Goal: Information Seeking & Learning: Learn about a topic

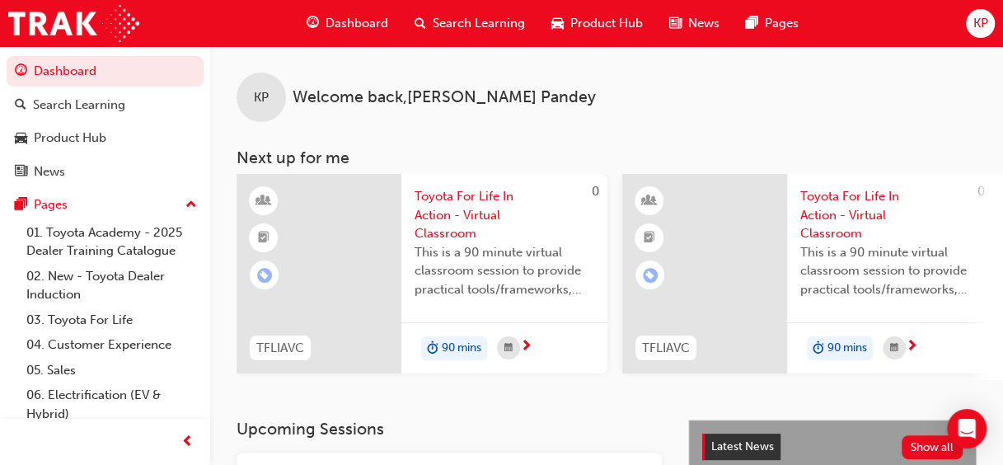
click at [358, 25] on span "Dashboard" at bounding box center [357, 23] width 63 height 19
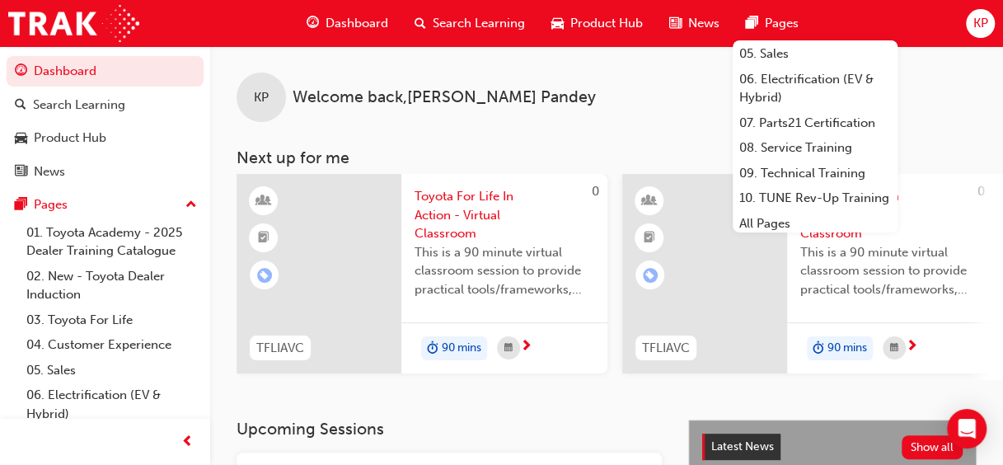
scroll to position [165, 0]
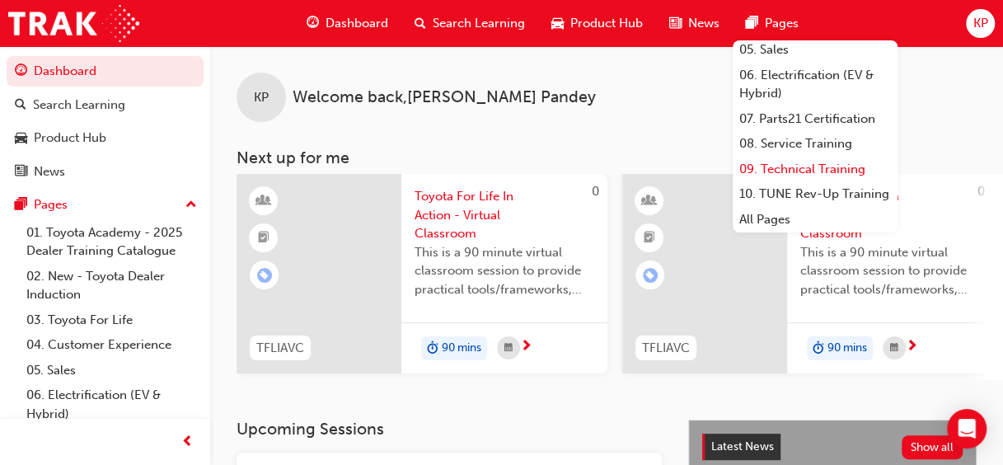
click at [826, 178] on link "09. Technical Training" at bounding box center [815, 170] width 165 height 26
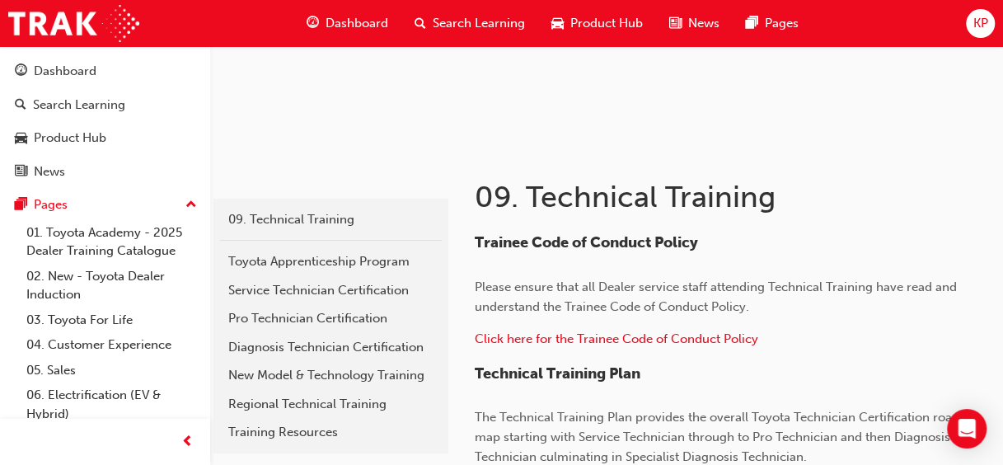
scroll to position [208, 0]
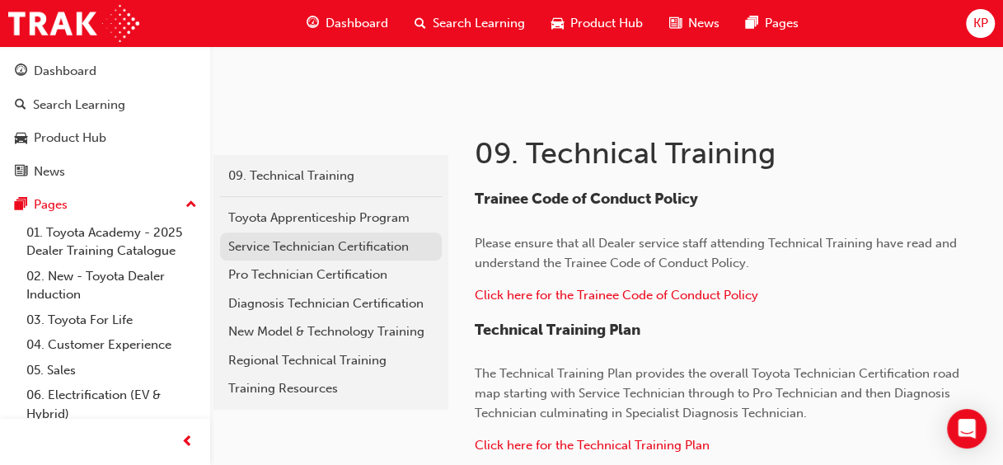
click at [340, 244] on div "Service Technician Certification" at bounding box center [330, 246] width 205 height 19
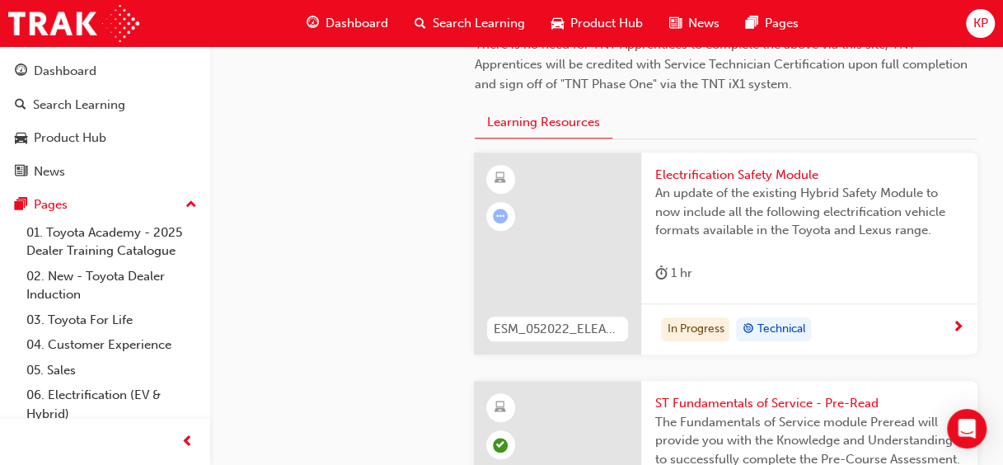
scroll to position [538, 0]
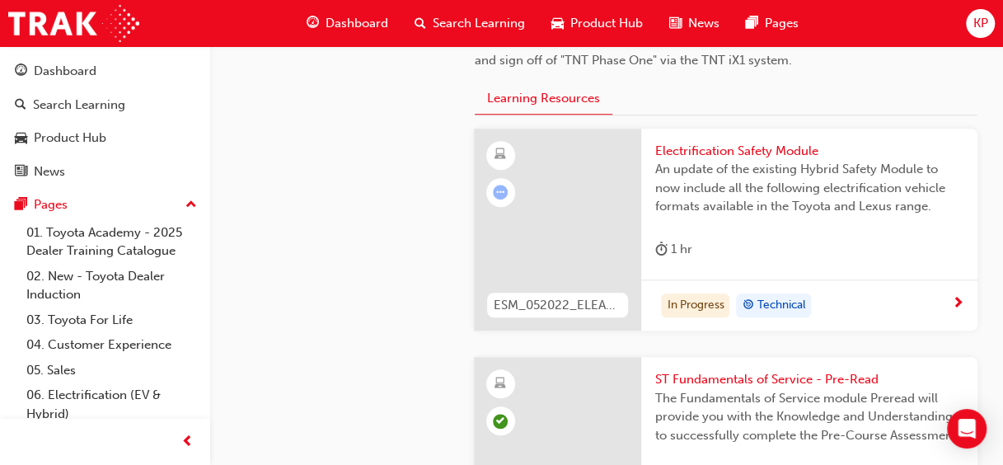
click at [582, 234] on div at bounding box center [558, 230] width 168 height 203
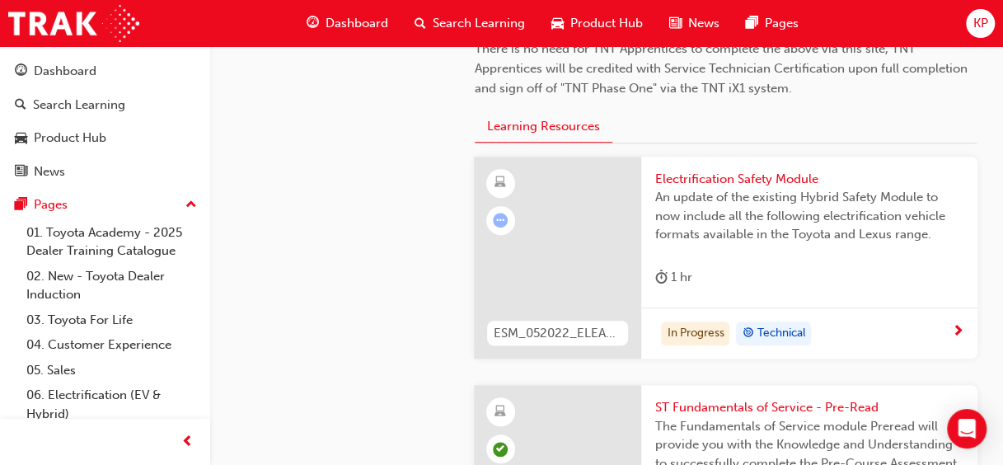
scroll to position [494, 0]
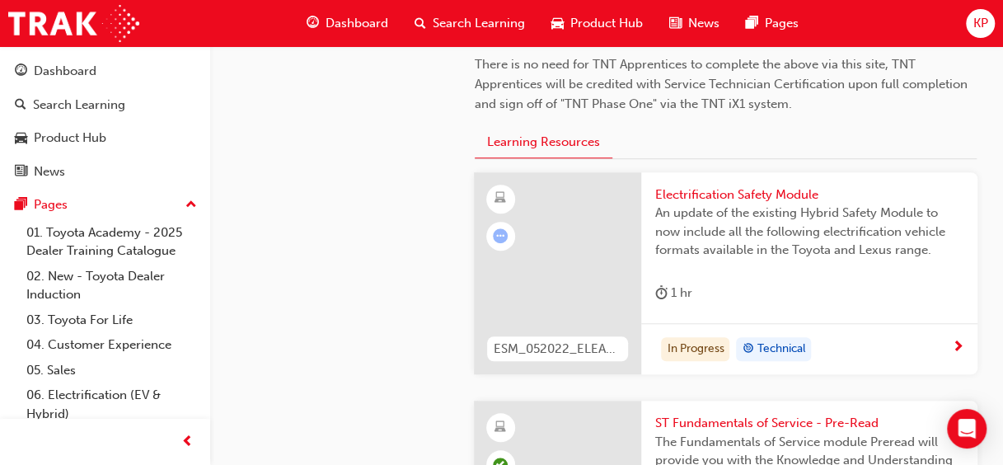
click at [569, 272] on div at bounding box center [558, 273] width 168 height 203
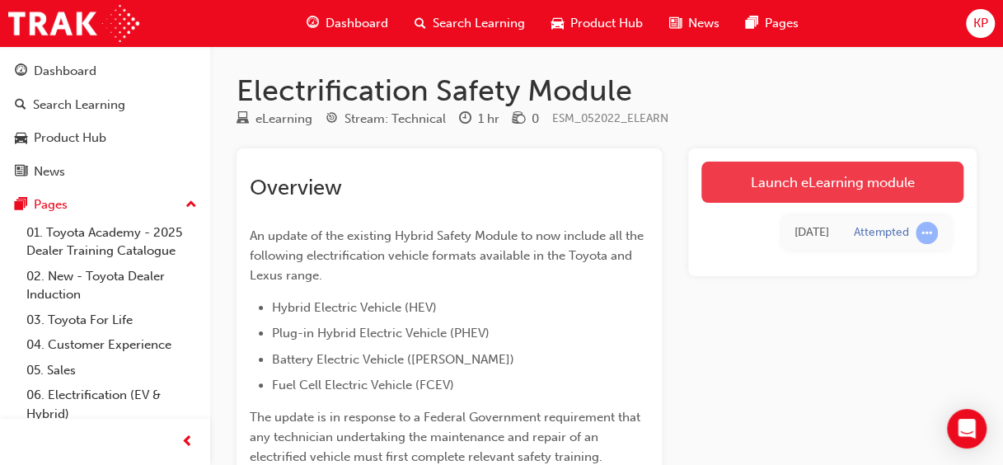
click at [841, 176] on link "Launch eLearning module" at bounding box center [832, 182] width 262 height 41
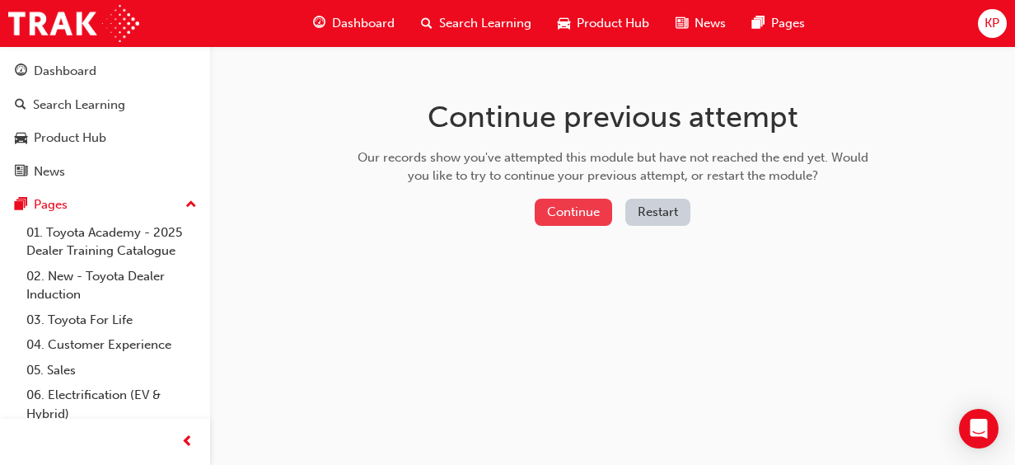
click at [591, 216] on button "Continue" at bounding box center [573, 212] width 77 height 27
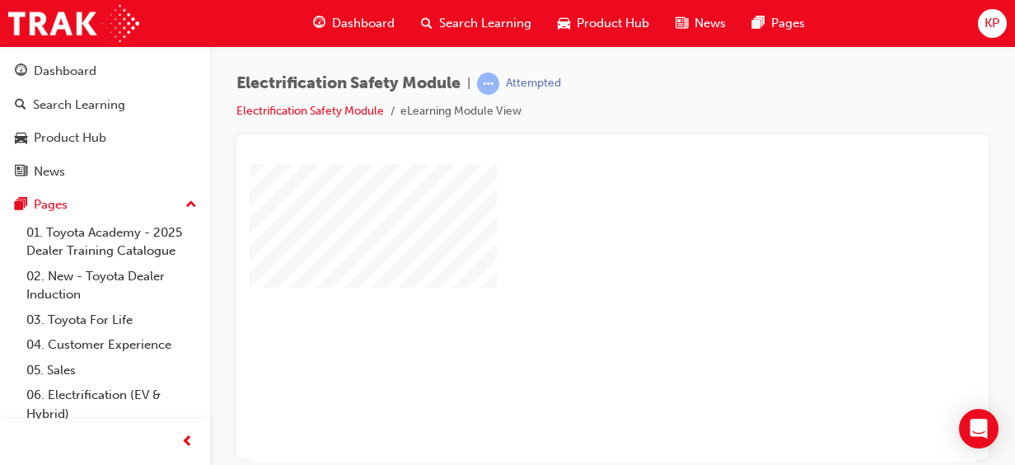
click at [565, 265] on div "play" at bounding box center [565, 265] width 0 height 0
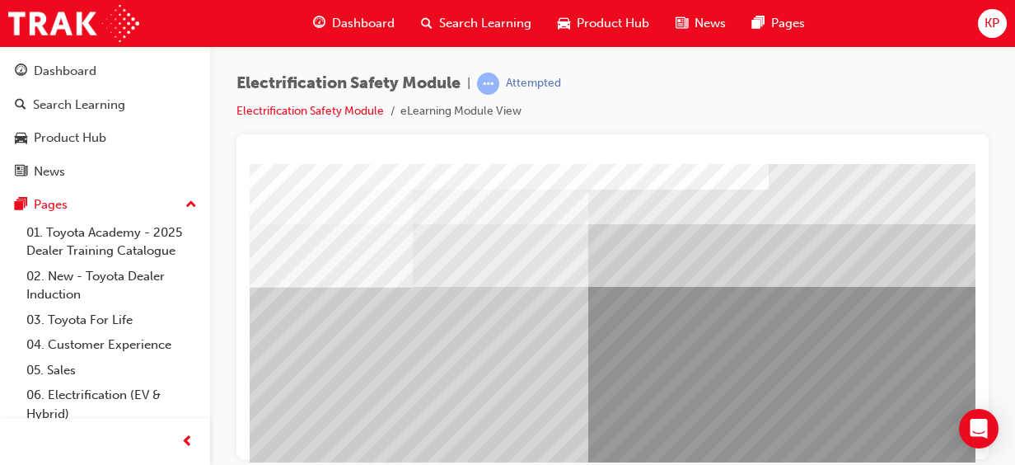
scroll to position [0, 99]
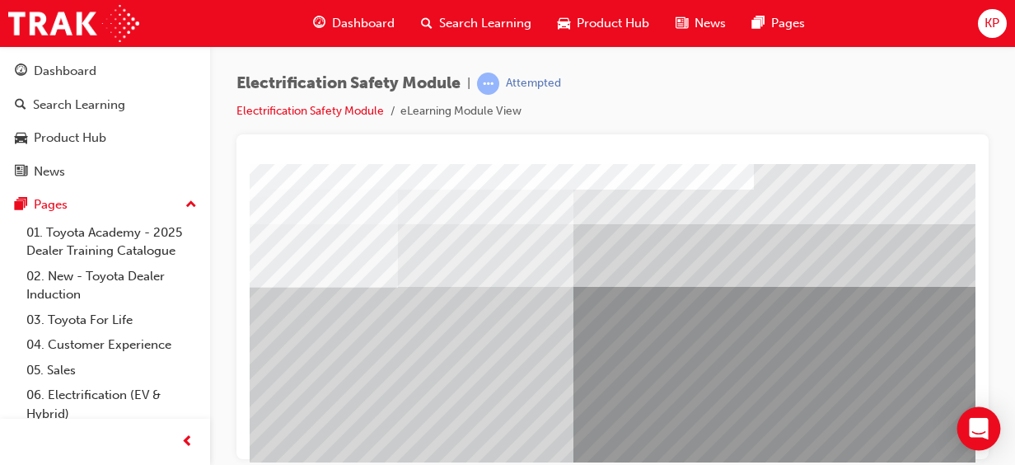
click at [986, 424] on icon "Open Intercom Messenger" at bounding box center [978, 428] width 19 height 21
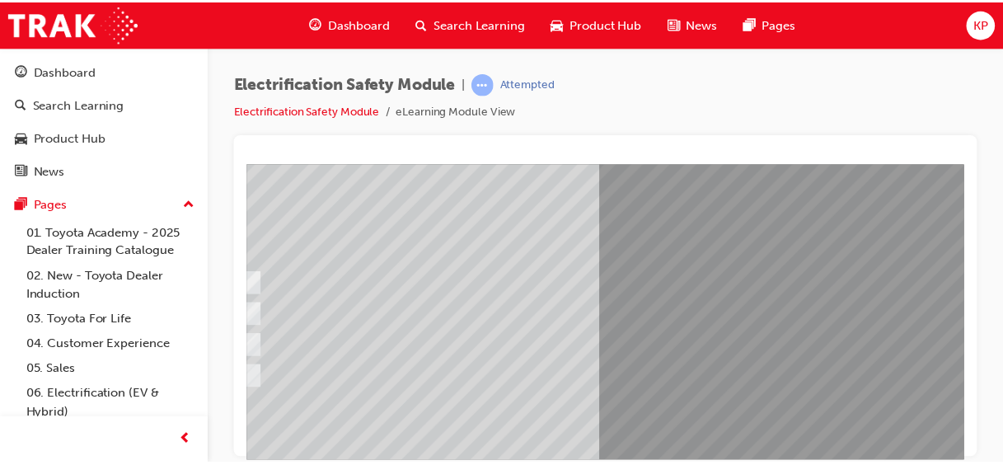
scroll to position [133, 66]
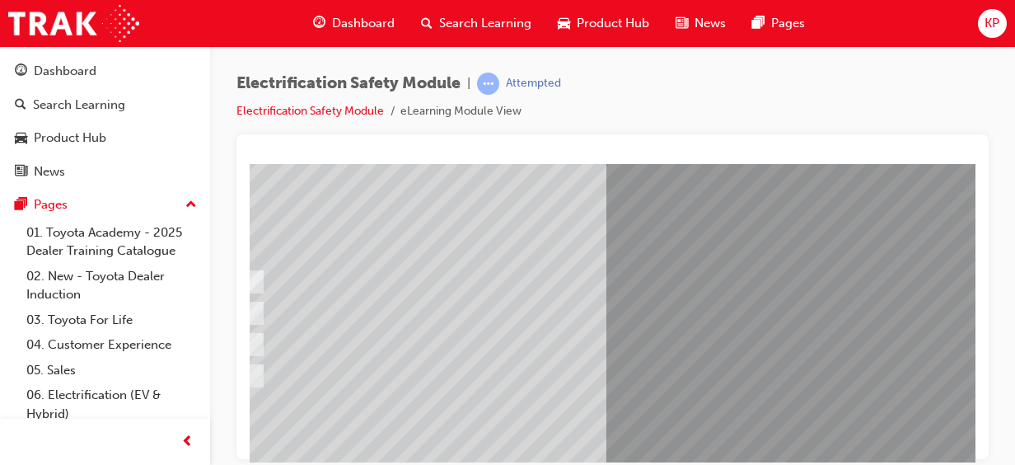
click at [377, 18] on span "Dashboard" at bounding box center [363, 23] width 63 height 19
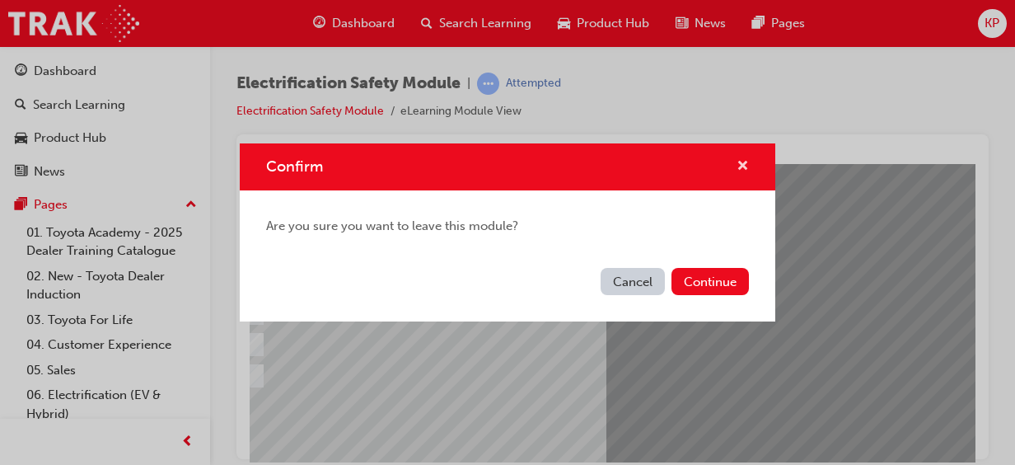
click at [739, 162] on span "cross-icon" at bounding box center [743, 167] width 12 height 15
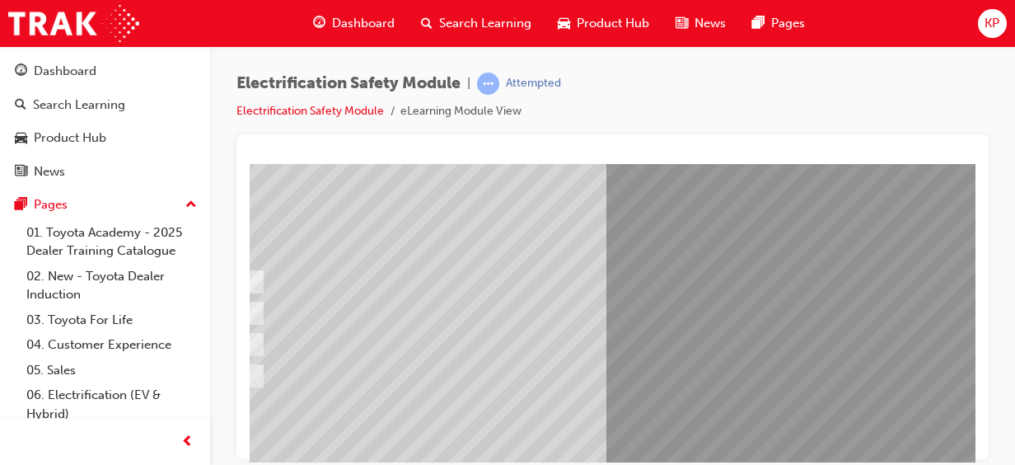
click at [603, 20] on span "Product Hub" at bounding box center [613, 23] width 73 height 19
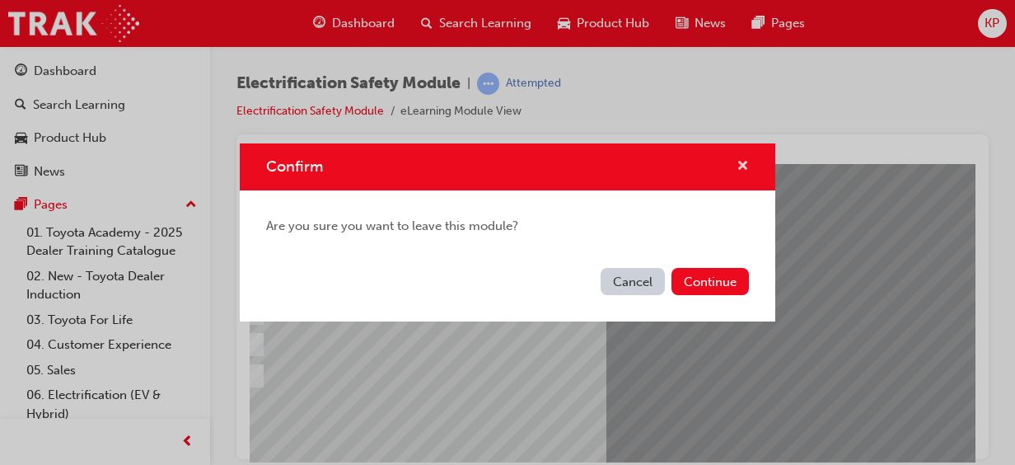
click at [743, 160] on span "cross-icon" at bounding box center [743, 167] width 12 height 15
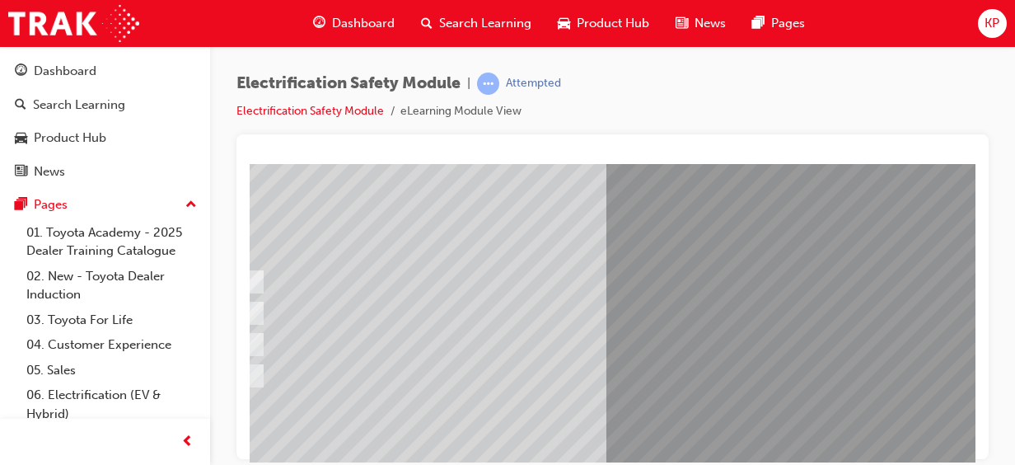
click at [344, 20] on span "Dashboard" at bounding box center [363, 23] width 63 height 19
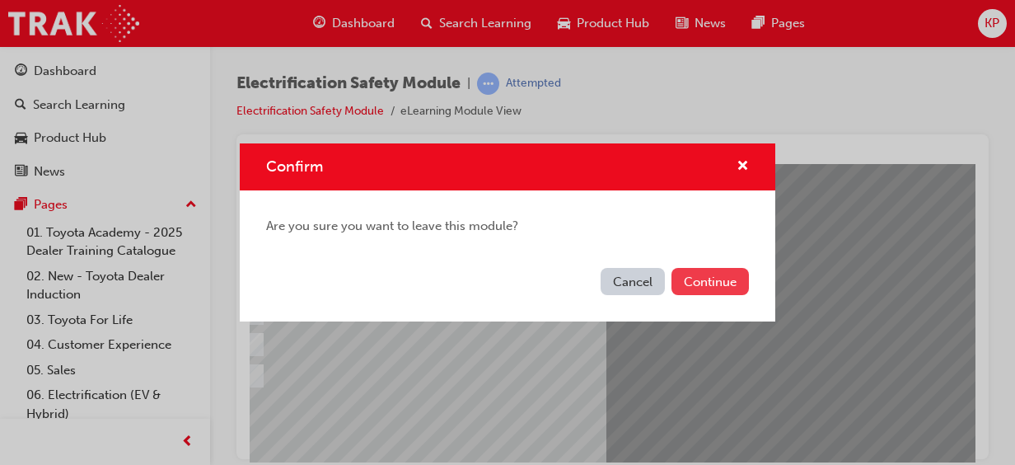
click at [719, 283] on button "Continue" at bounding box center [710, 281] width 77 height 27
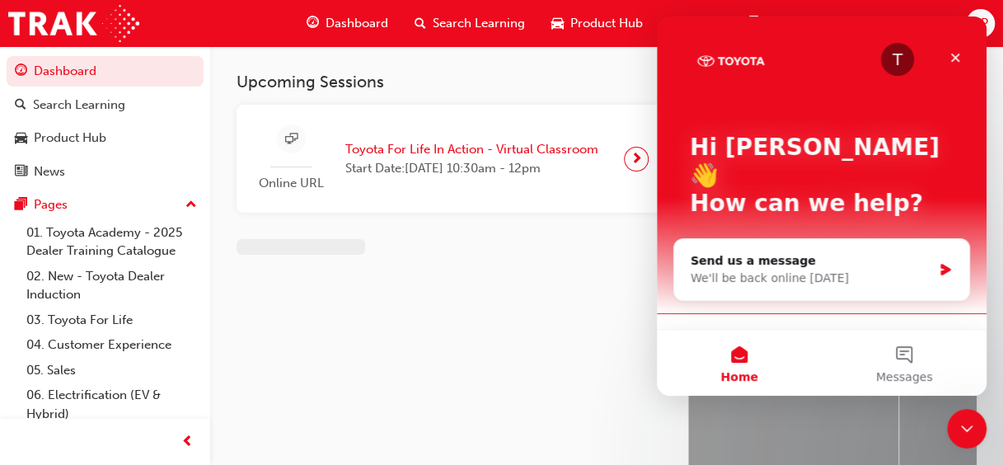
click at [719, 283] on div "T Hi [PERSON_NAME] 👋 How can we help?" at bounding box center [821, 178] width 297 height 325
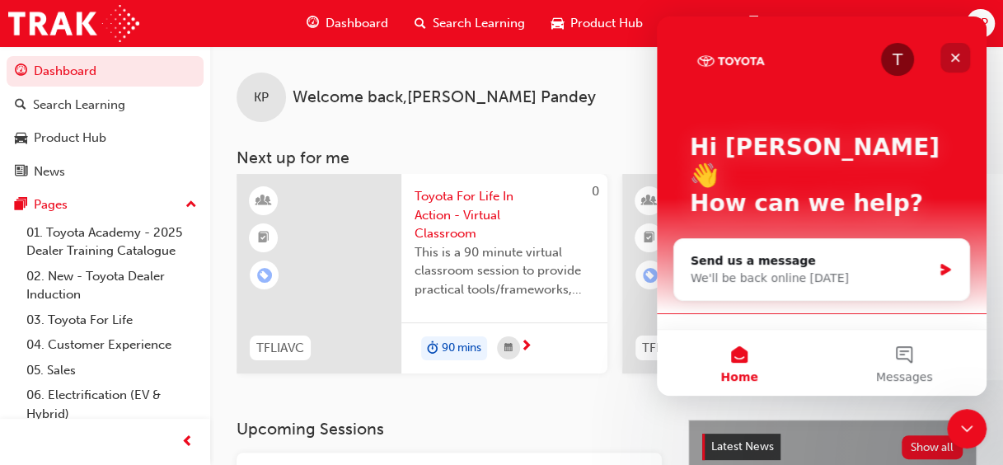
click at [962, 53] on div "Close" at bounding box center [955, 58] width 30 height 30
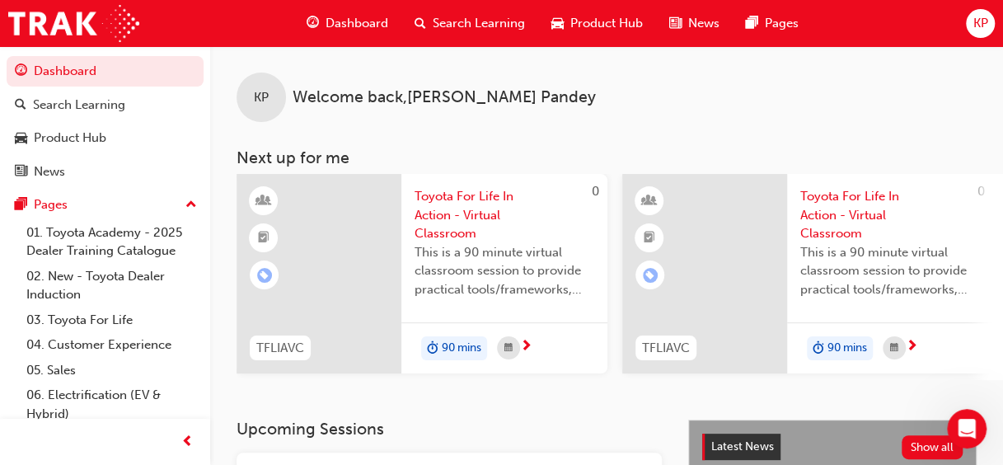
click at [620, 21] on span "Product Hub" at bounding box center [606, 23] width 73 height 19
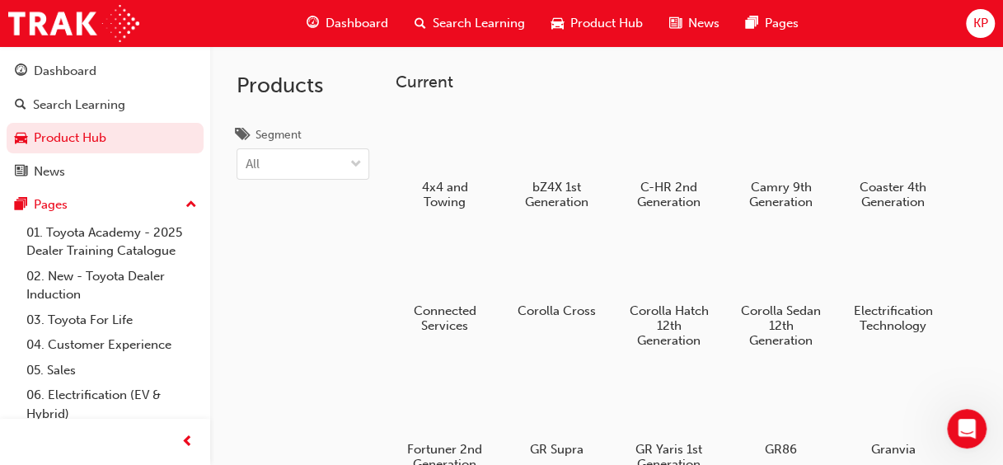
click at [386, 22] on span "Dashboard" at bounding box center [357, 23] width 63 height 19
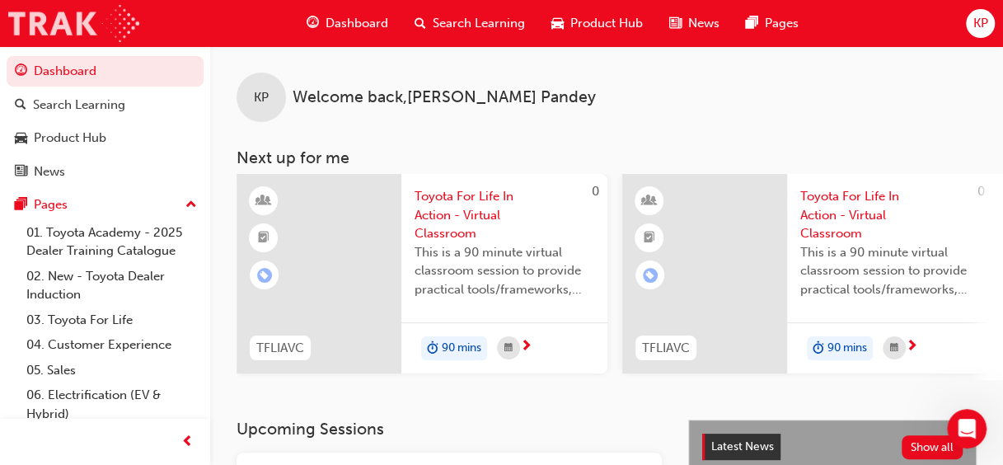
click at [116, 12] on img at bounding box center [73, 23] width 131 height 37
click at [368, 26] on span "Dashboard" at bounding box center [357, 23] width 63 height 19
click at [367, 20] on span "Dashboard" at bounding box center [357, 23] width 63 height 19
click at [461, 27] on span "Search Learning" at bounding box center [479, 23] width 92 height 19
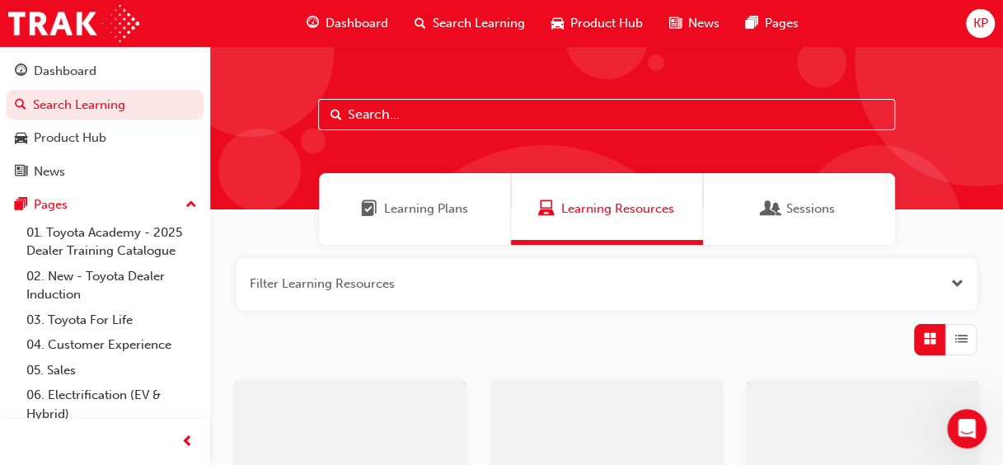
click at [604, 30] on span "Product Hub" at bounding box center [606, 23] width 73 height 19
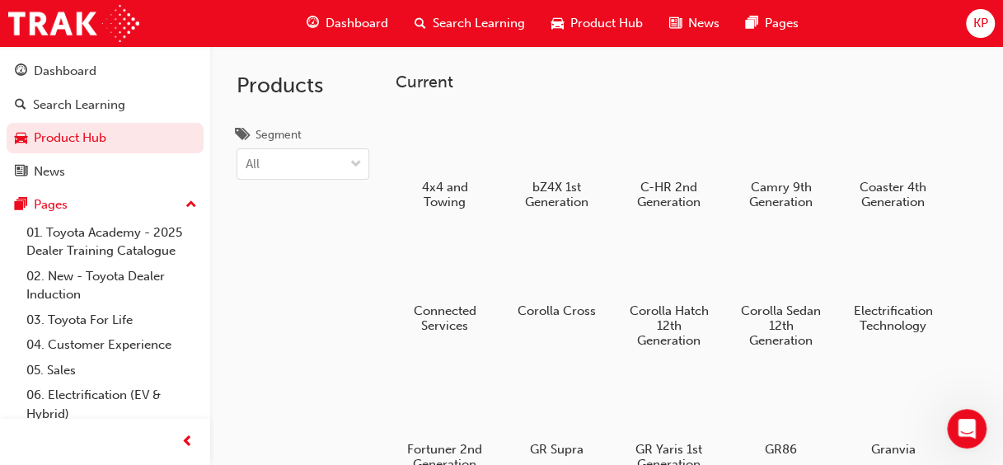
click at [604, 30] on span "Product Hub" at bounding box center [606, 23] width 73 height 19
click at [681, 24] on div "News" at bounding box center [694, 24] width 77 height 34
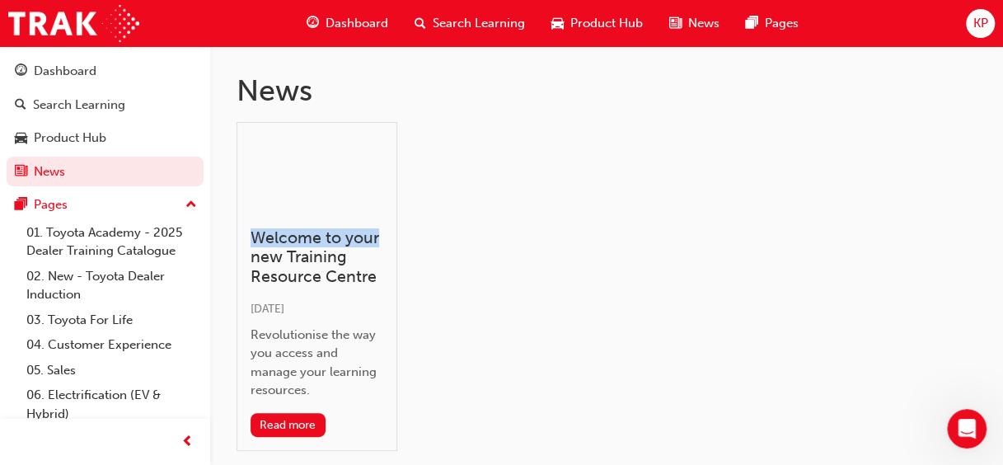
drag, startPoint x: 674, startPoint y: 147, endPoint x: 650, endPoint y: 237, distance: 92.9
click at [650, 237] on div "Welcome to your new Training Resource Centre [DATE] Revolutionise the way you a…" at bounding box center [607, 293] width 740 height 342
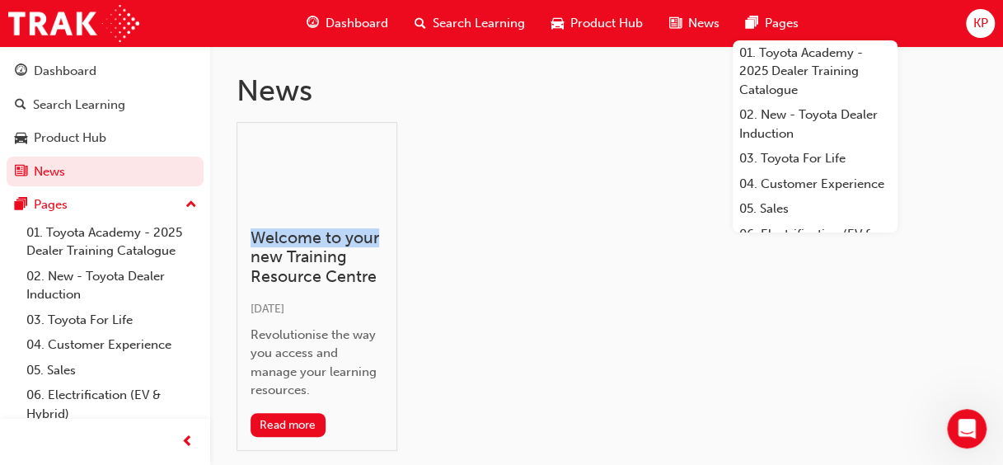
click at [769, 14] on span "Pages" at bounding box center [782, 23] width 34 height 19
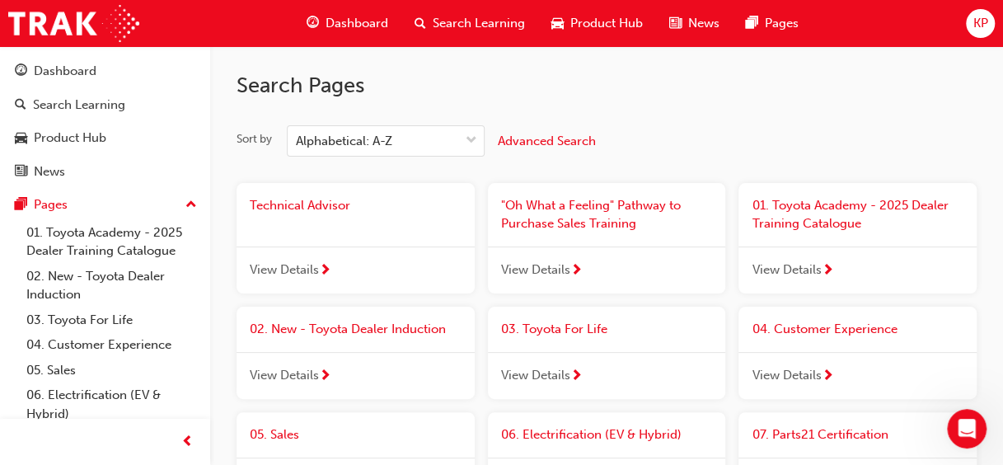
click at [461, 21] on span "Search Learning" at bounding box center [479, 23] width 92 height 19
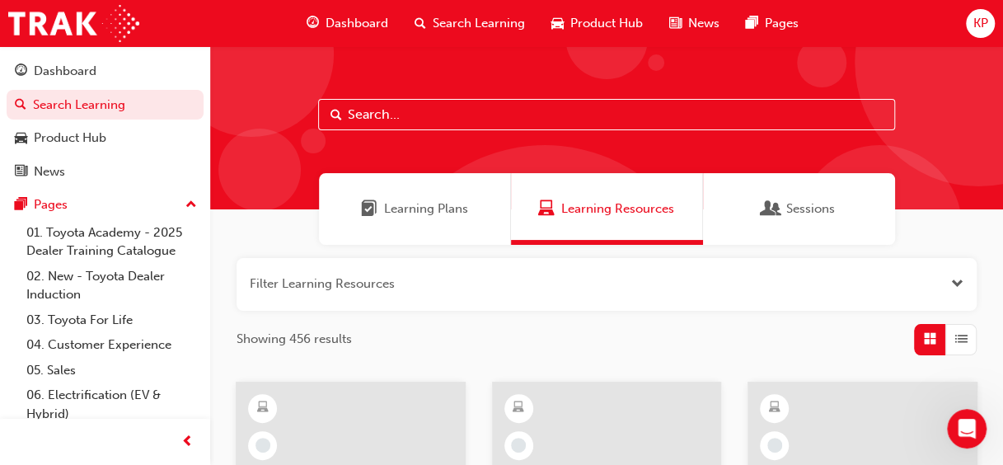
click at [362, 21] on span "Dashboard" at bounding box center [357, 23] width 63 height 19
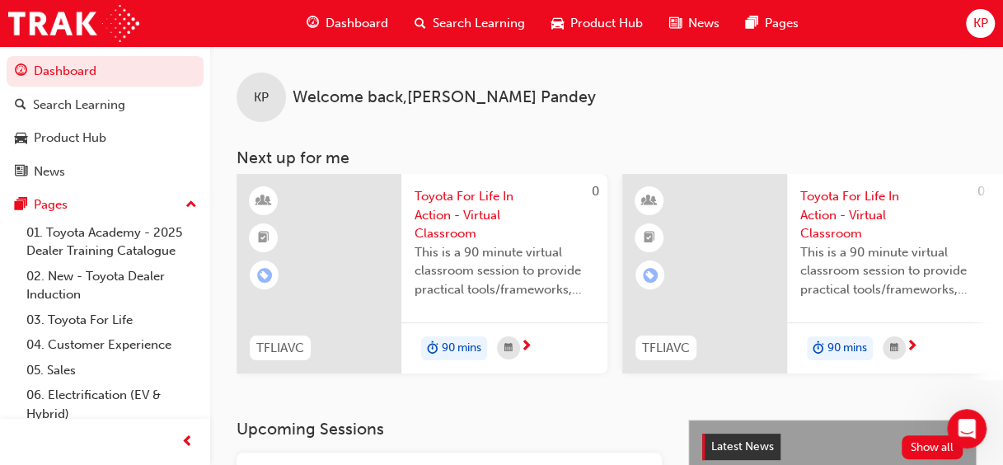
click at [977, 25] on span "KP" at bounding box center [979, 23] width 15 height 19
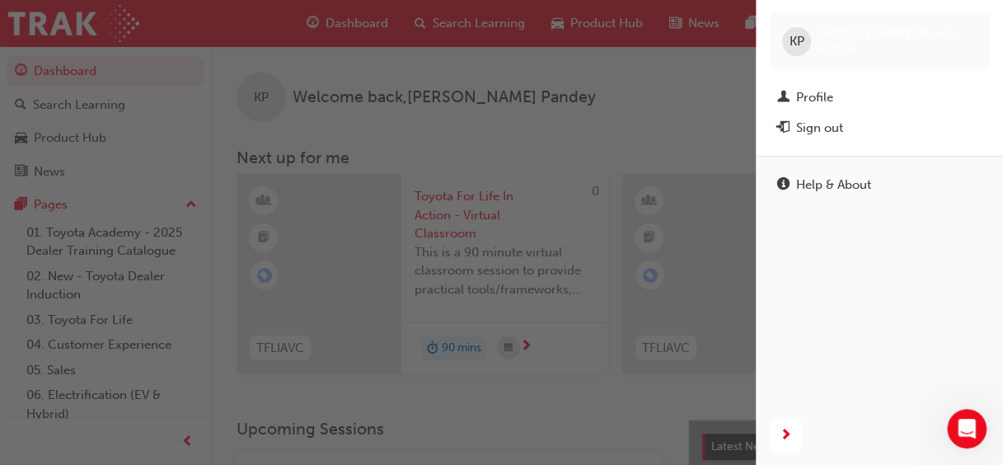
click at [672, 89] on div "button" at bounding box center [378, 232] width 756 height 465
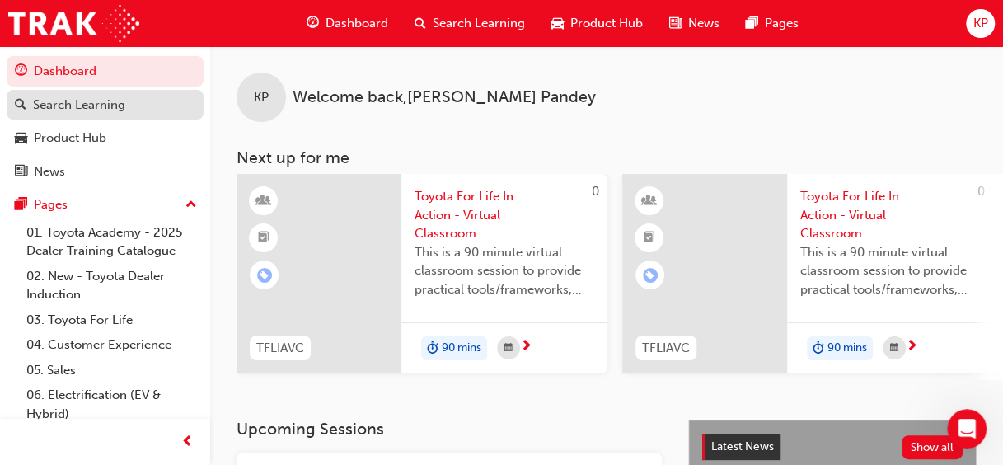
click at [114, 97] on div "Search Learning" at bounding box center [79, 105] width 92 height 19
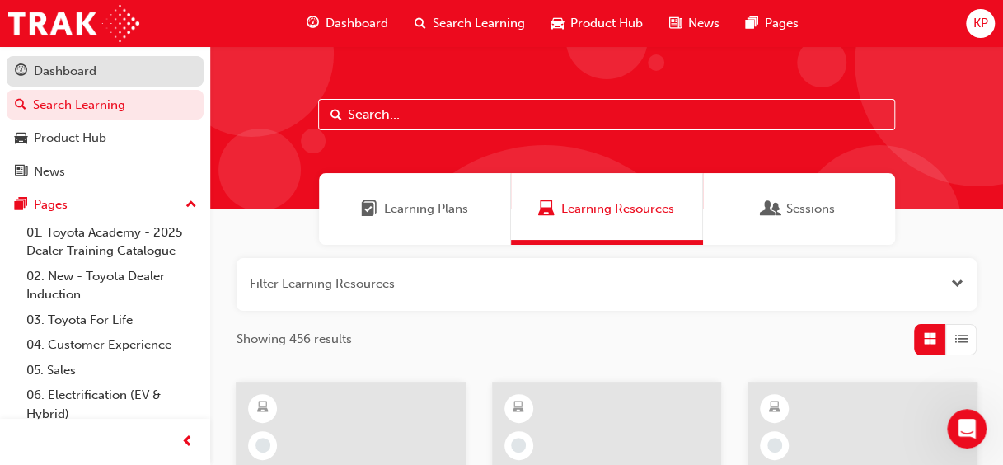
click at [101, 64] on div "Dashboard" at bounding box center [105, 71] width 180 height 21
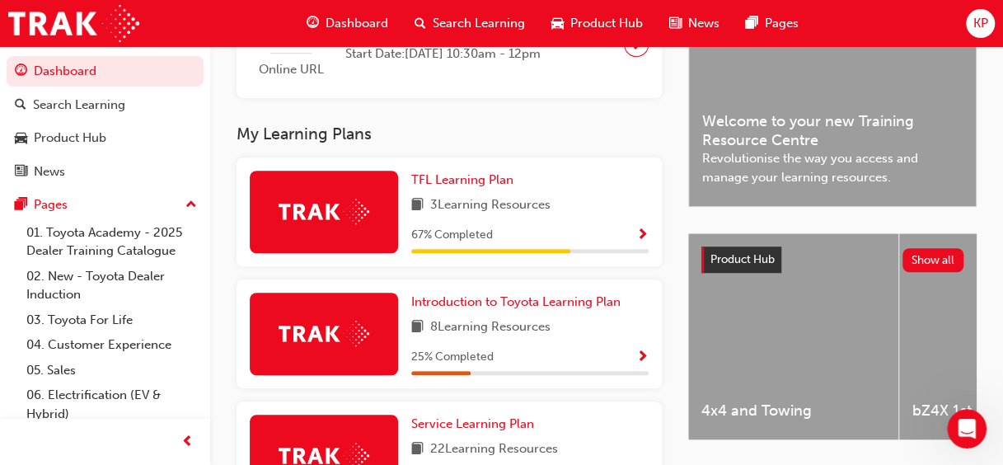
scroll to position [592, 0]
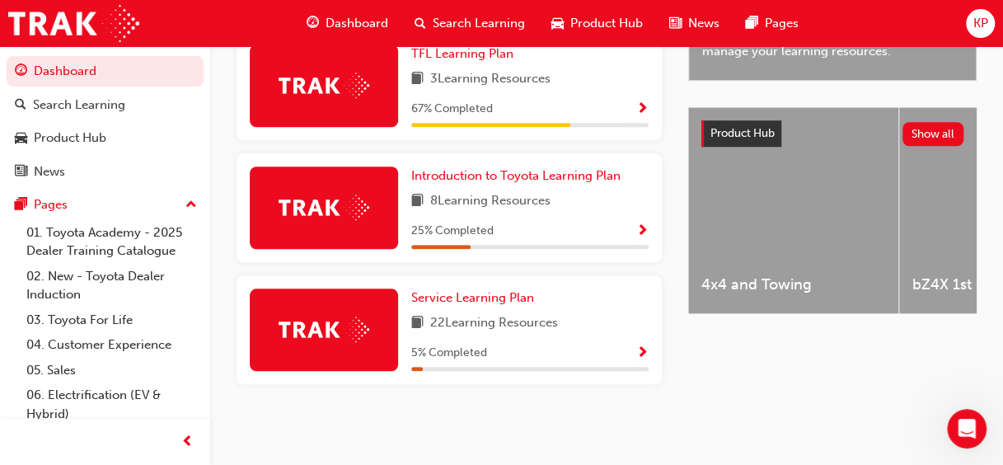
click at [981, 28] on span "KP" at bounding box center [979, 23] width 15 height 19
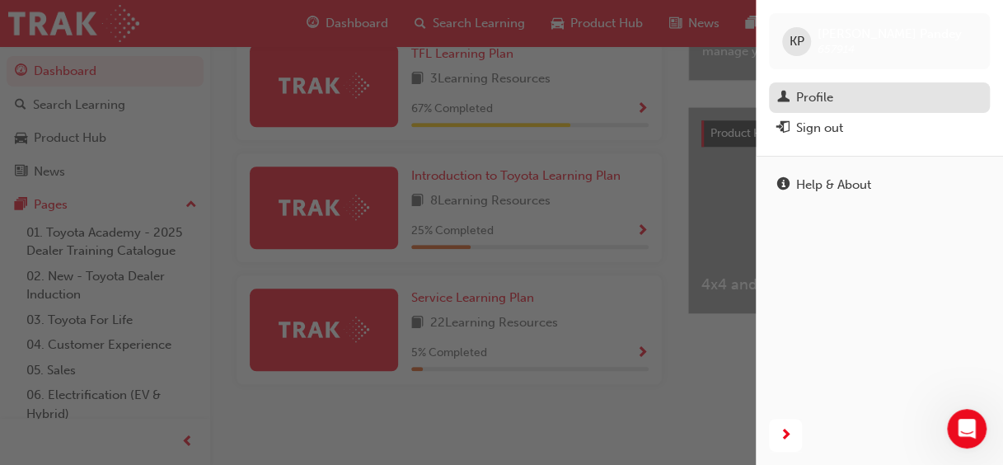
click at [816, 88] on div "Profile" at bounding box center [814, 97] width 37 height 19
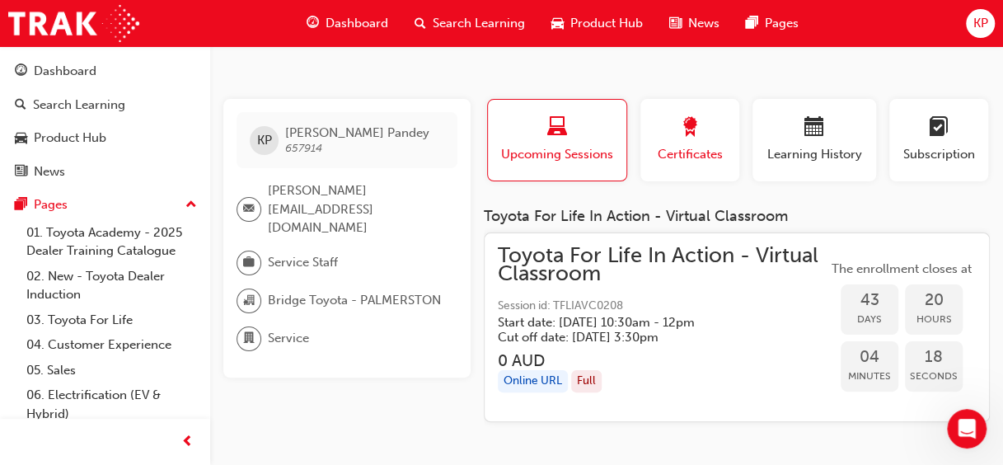
click at [709, 130] on div "button" at bounding box center [690, 130] width 74 height 26
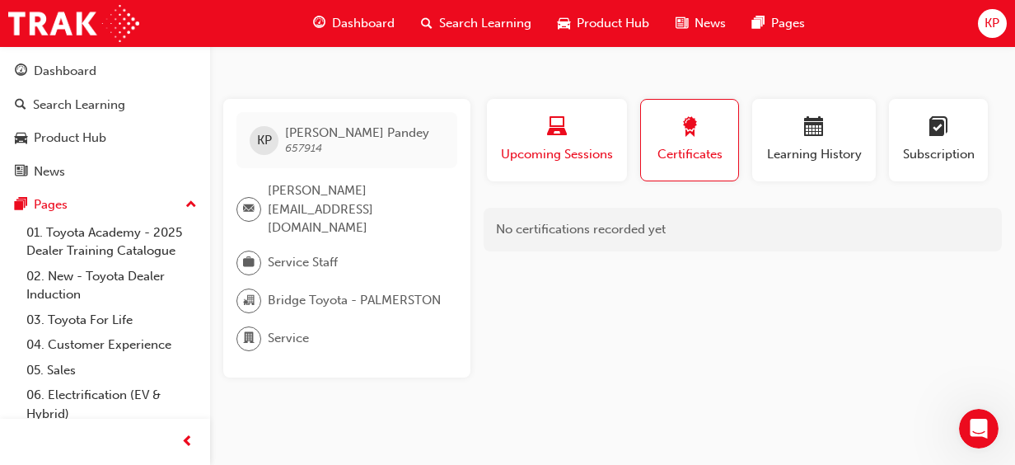
click at [585, 155] on span "Upcoming Sessions" at bounding box center [556, 154] width 115 height 19
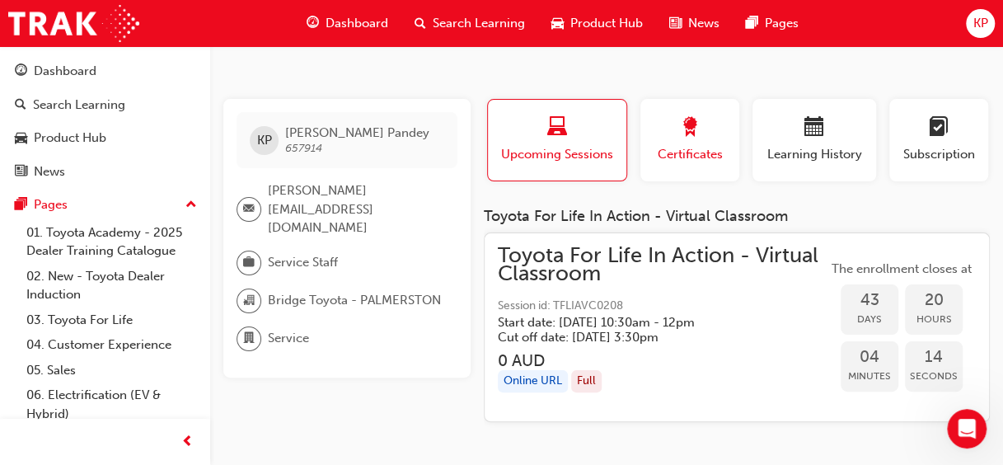
click at [697, 147] on span "Certificates" at bounding box center [690, 154] width 74 height 19
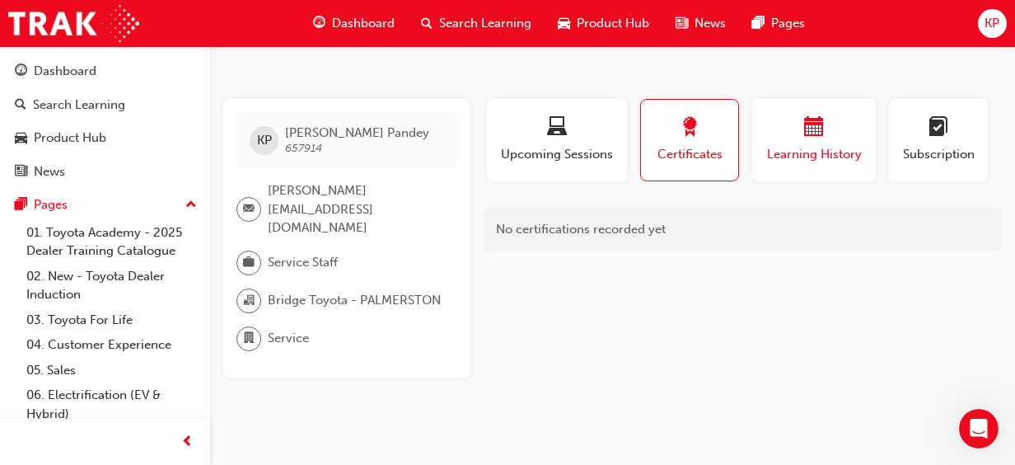
click at [805, 150] on span "Learning History" at bounding box center [814, 154] width 99 height 19
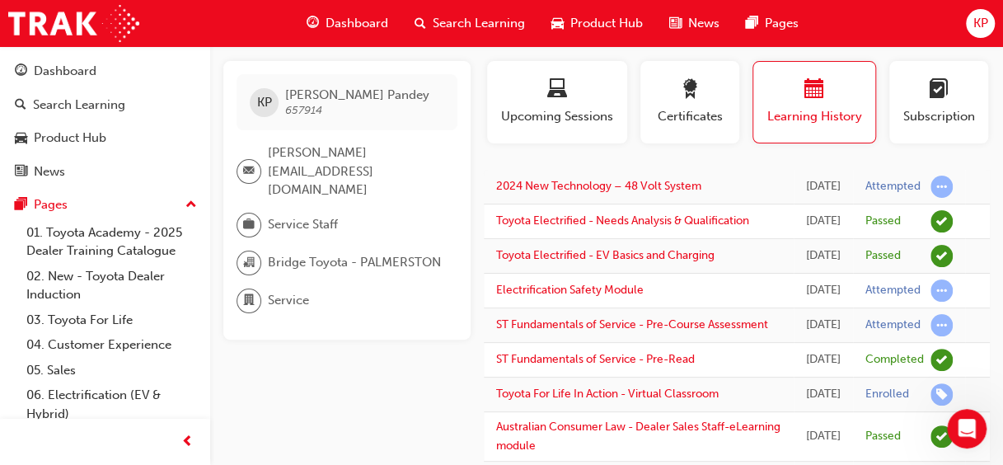
scroll to position [18, 0]
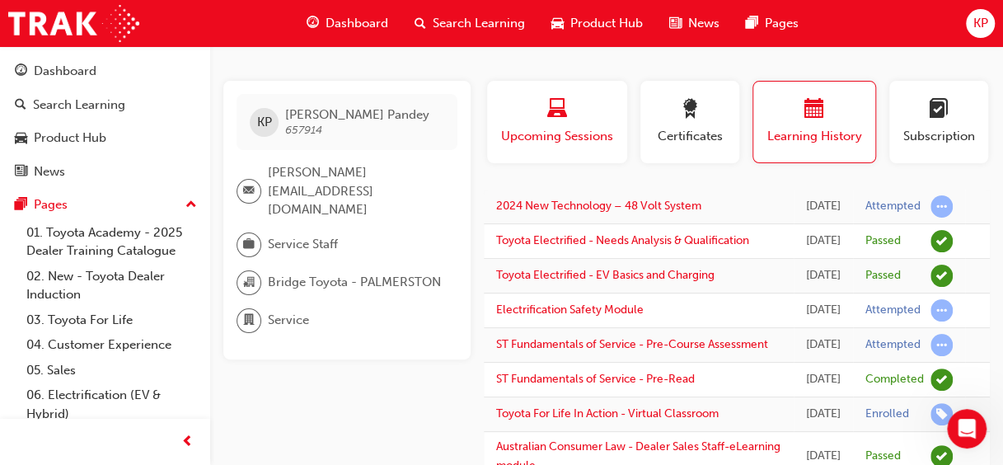
click at [574, 133] on span "Upcoming Sessions" at bounding box center [556, 136] width 115 height 19
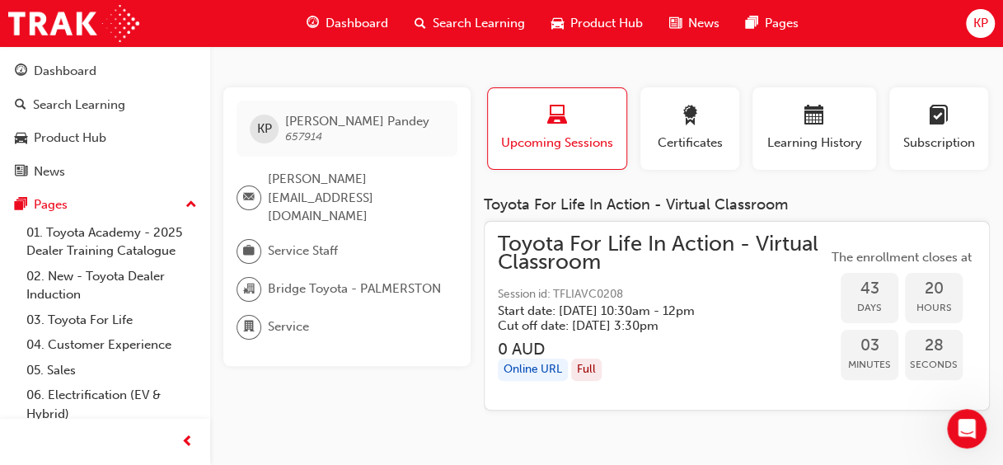
scroll to position [11, 0]
click at [681, 131] on div "Certificates" at bounding box center [690, 129] width 74 height 47
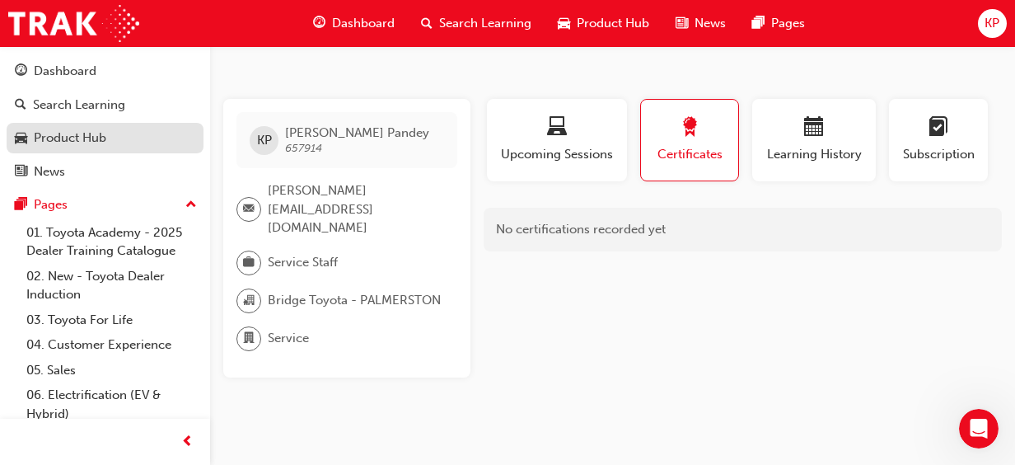
click at [68, 140] on div "Product Hub" at bounding box center [70, 138] width 73 height 19
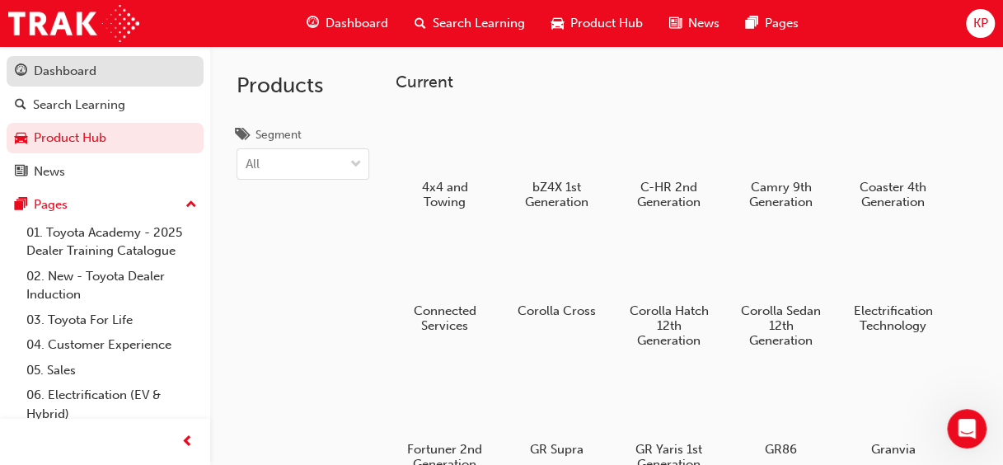
click at [133, 68] on div "Dashboard" at bounding box center [105, 71] width 180 height 21
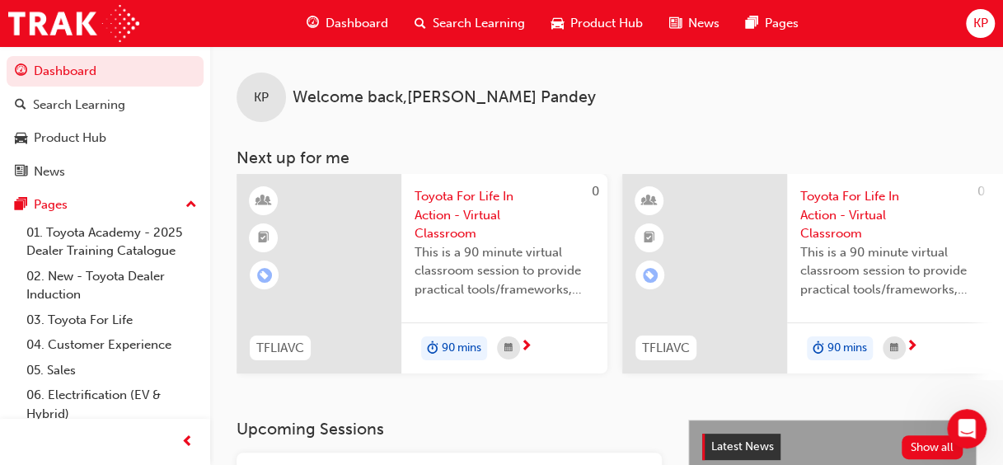
click at [666, 27] on div "News" at bounding box center [694, 24] width 77 height 34
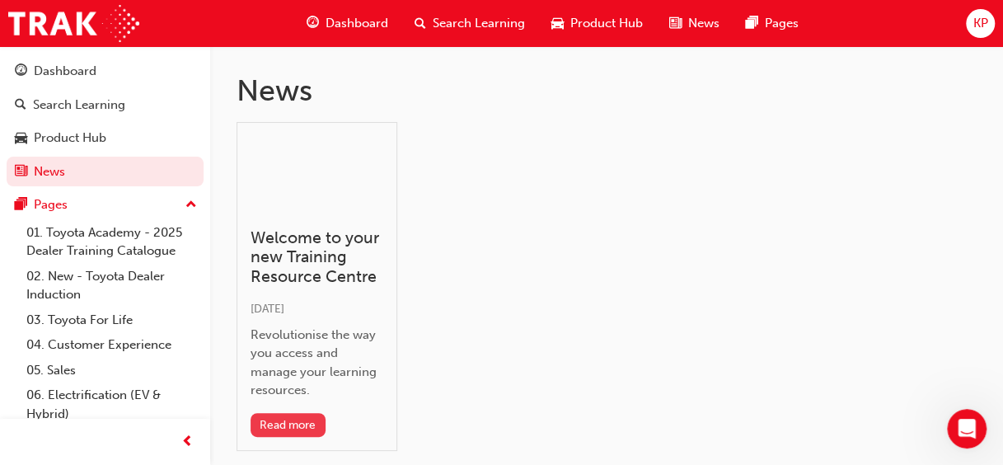
click at [292, 418] on button "Read more" at bounding box center [288, 425] width 75 height 24
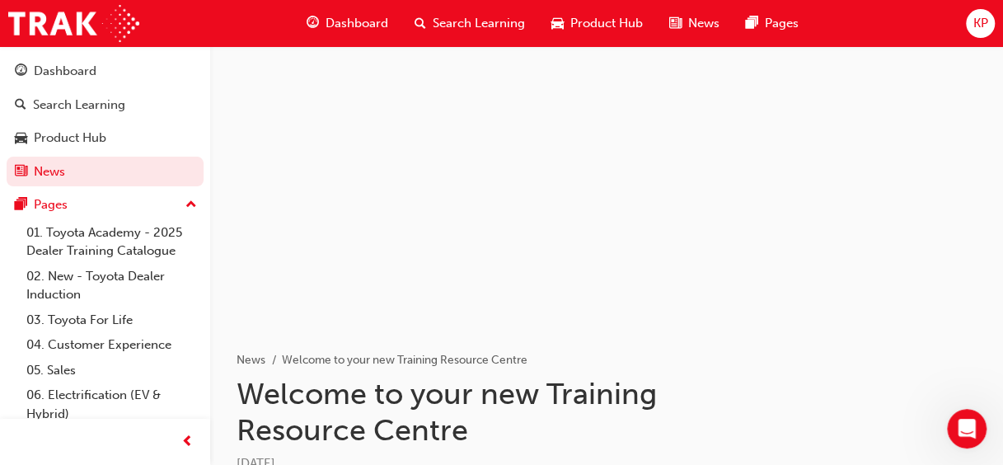
click at [478, 23] on span "Search Learning" at bounding box center [479, 23] width 92 height 19
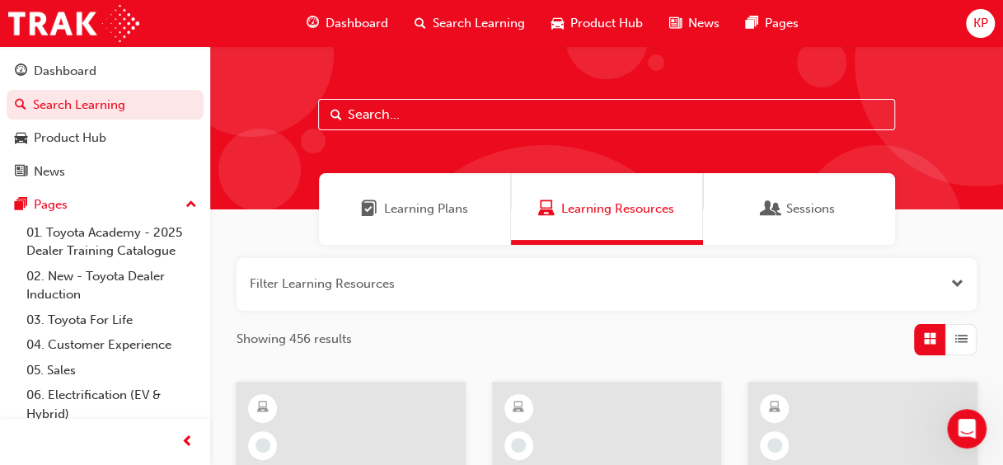
click at [796, 202] on span "Sessions" at bounding box center [810, 208] width 49 height 19
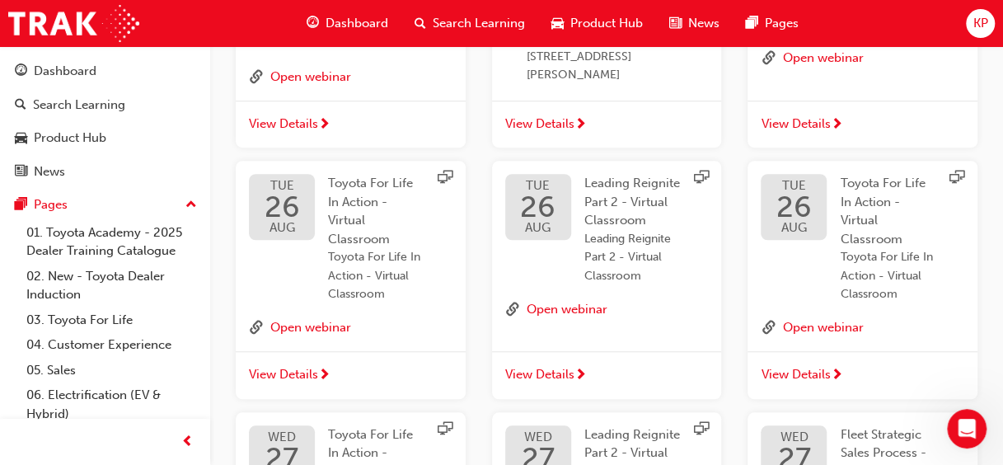
scroll to position [549, 0]
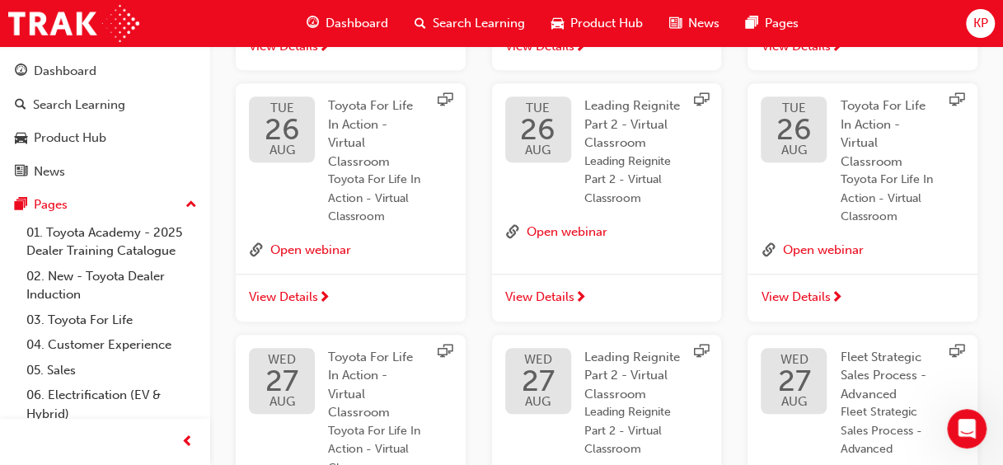
click at [497, 14] on span "Search Learning" at bounding box center [479, 23] width 92 height 19
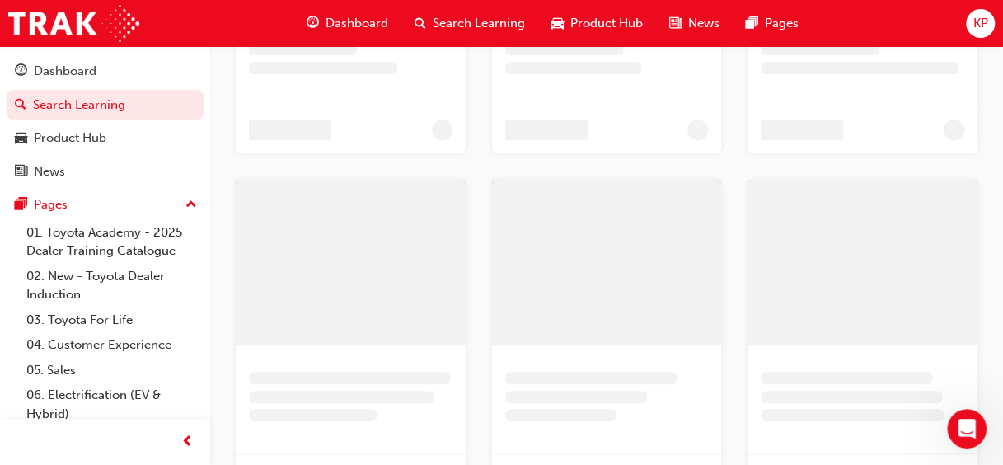
click at [377, 25] on span "Dashboard" at bounding box center [357, 23] width 63 height 19
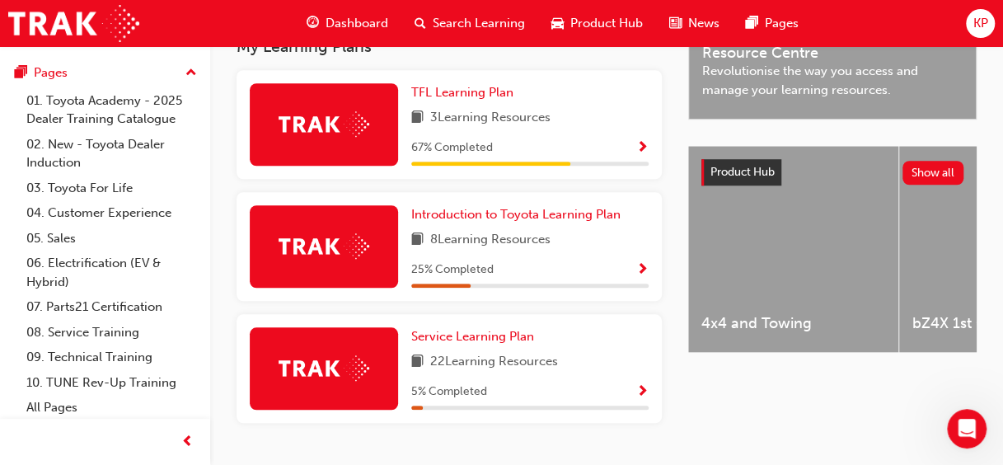
scroll to position [133, 0]
click at [133, 354] on link "09. Technical Training" at bounding box center [112, 356] width 184 height 26
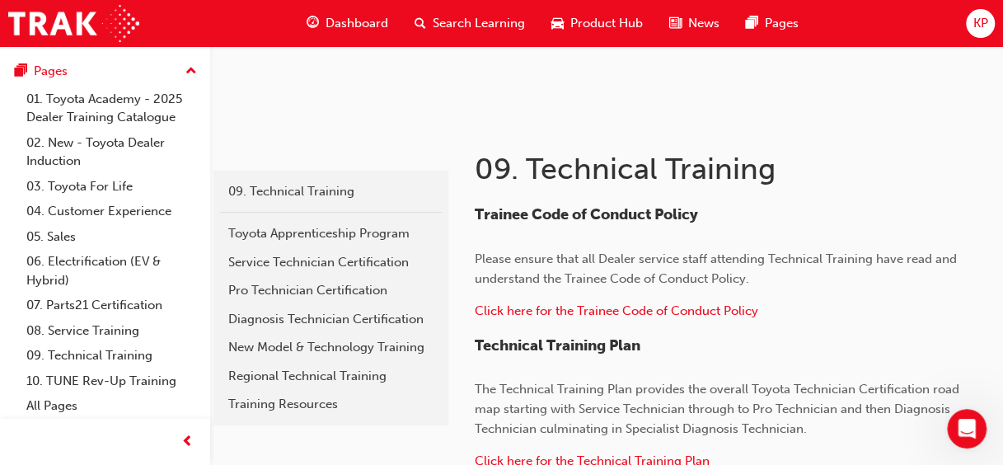
scroll to position [209, 0]
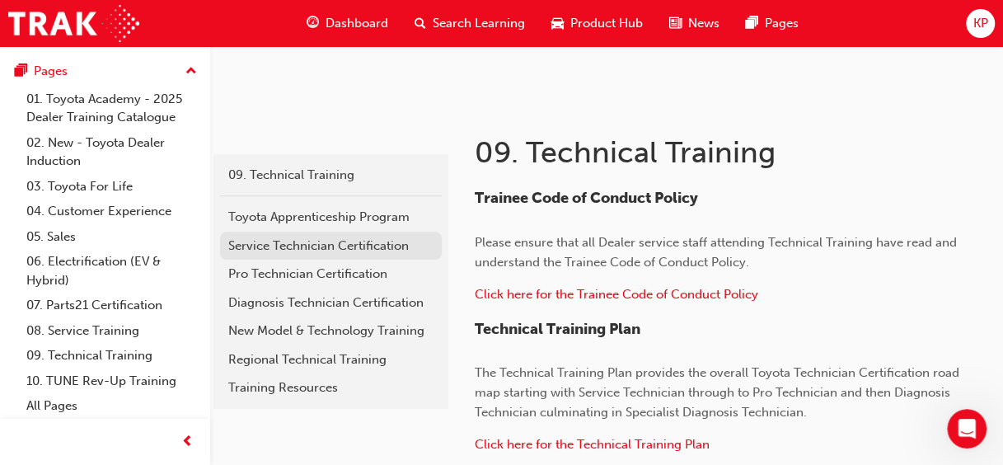
click at [333, 251] on div "Service Technician Certification" at bounding box center [330, 246] width 205 height 19
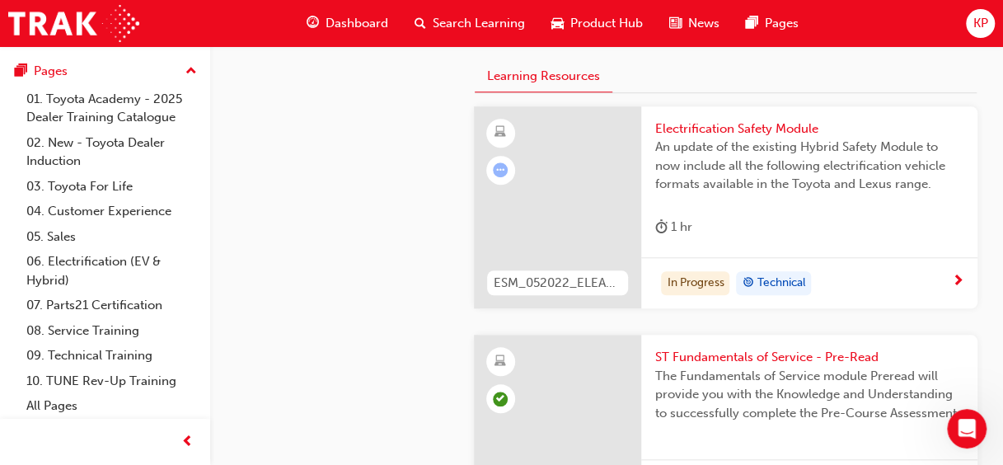
scroll to position [593, 0]
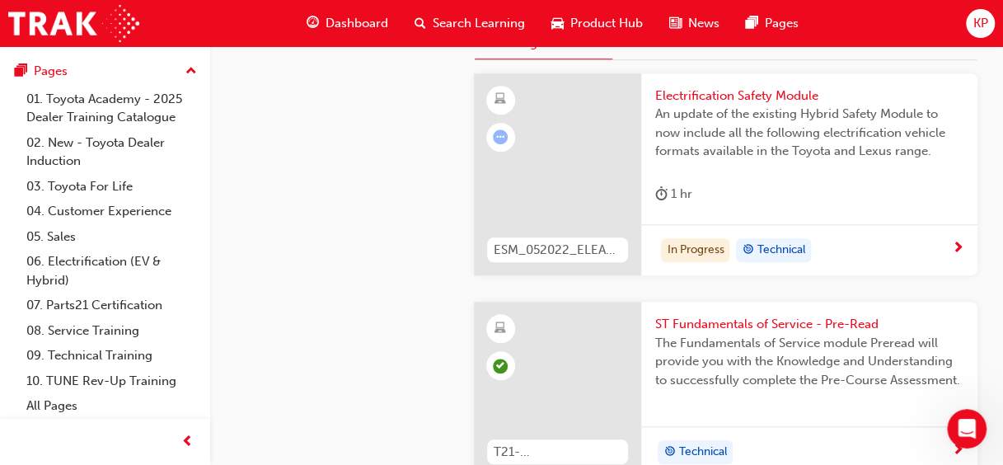
click at [594, 200] on div at bounding box center [558, 174] width 168 height 203
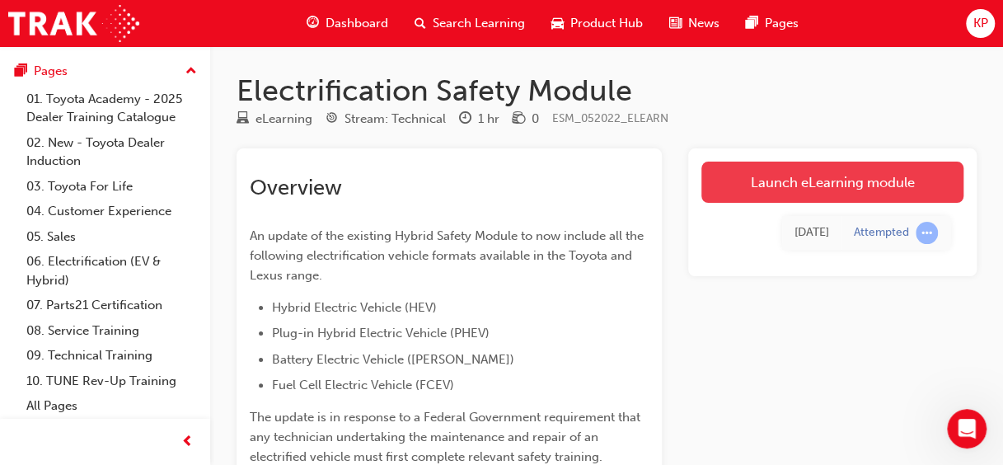
click at [887, 175] on link "Launch eLearning module" at bounding box center [832, 182] width 262 height 41
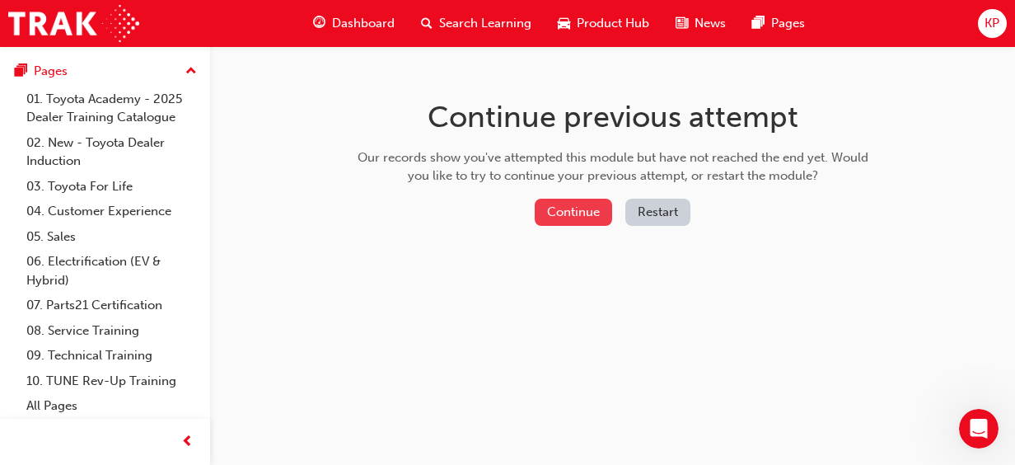
click at [577, 214] on button "Continue" at bounding box center [573, 212] width 77 height 27
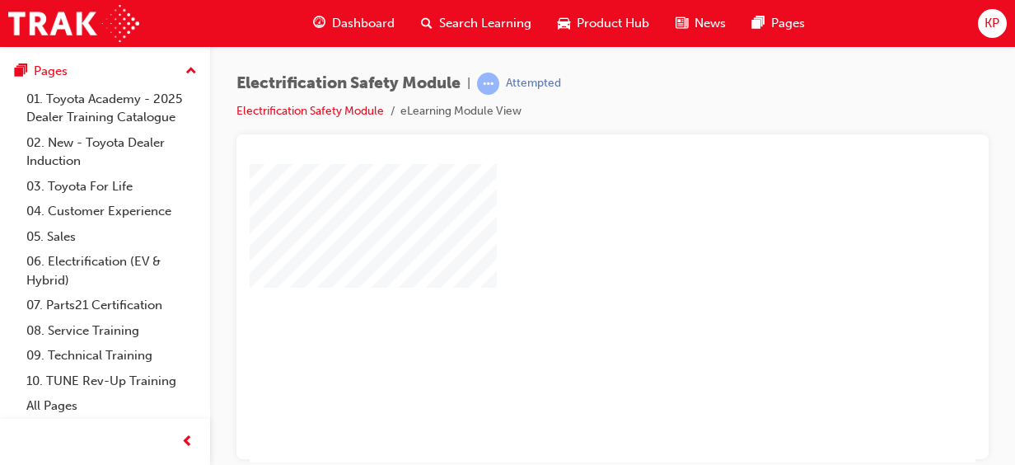
click at [565, 265] on div "play" at bounding box center [565, 265] width 0 height 0
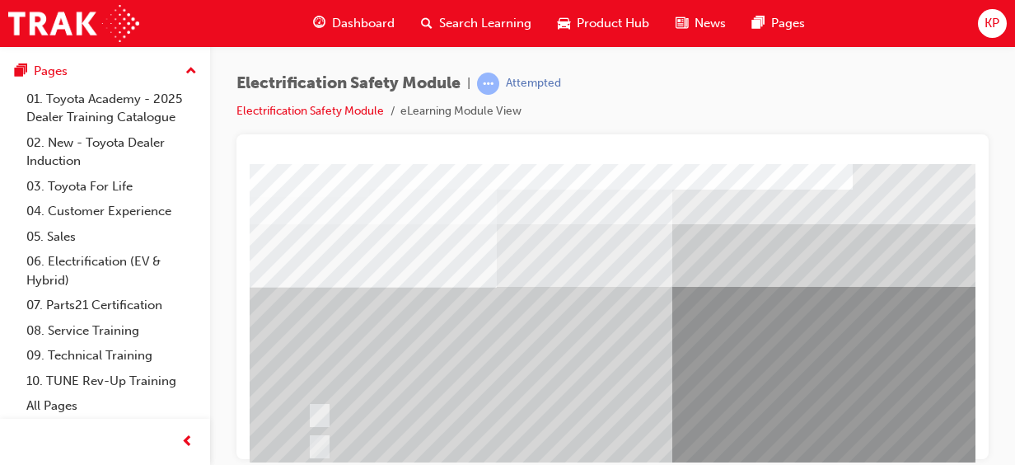
click at [979, 442] on div at bounding box center [613, 296] width 752 height 325
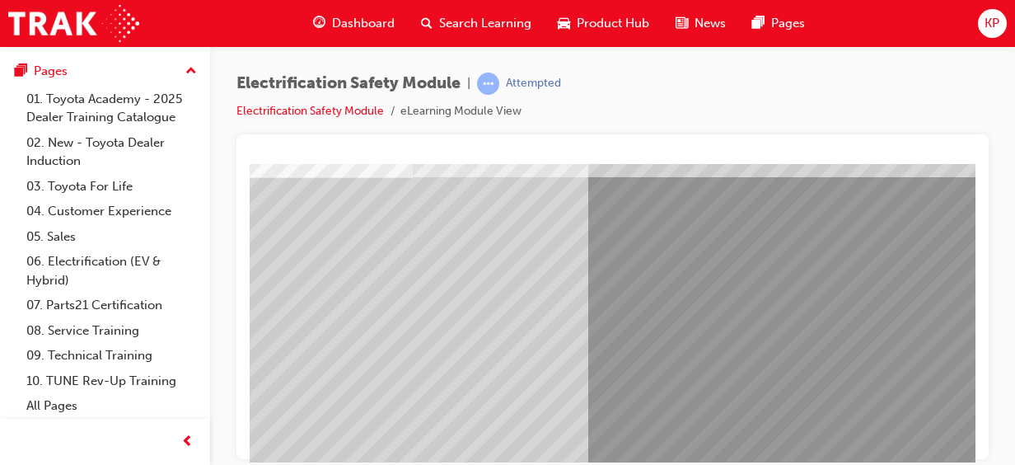
scroll to position [110, 81]
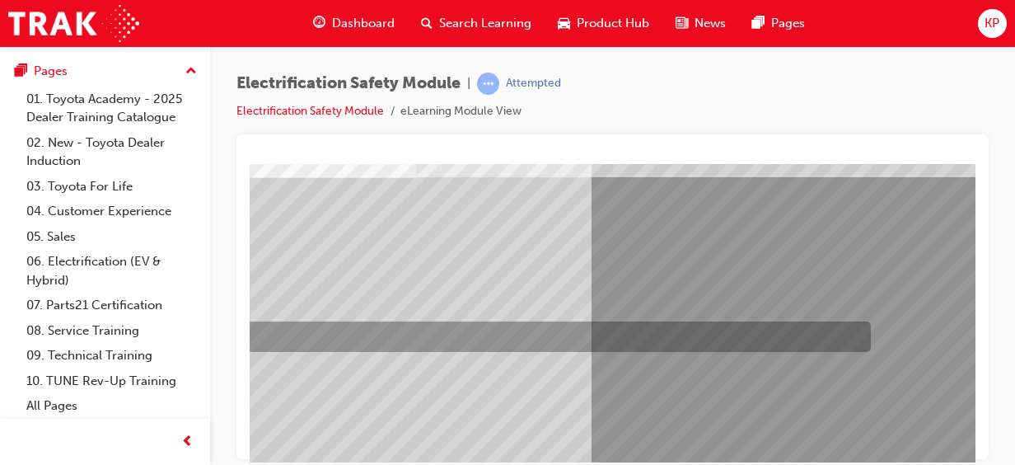
click at [473, 330] on div at bounding box center [544, 336] width 644 height 30
radio input "true"
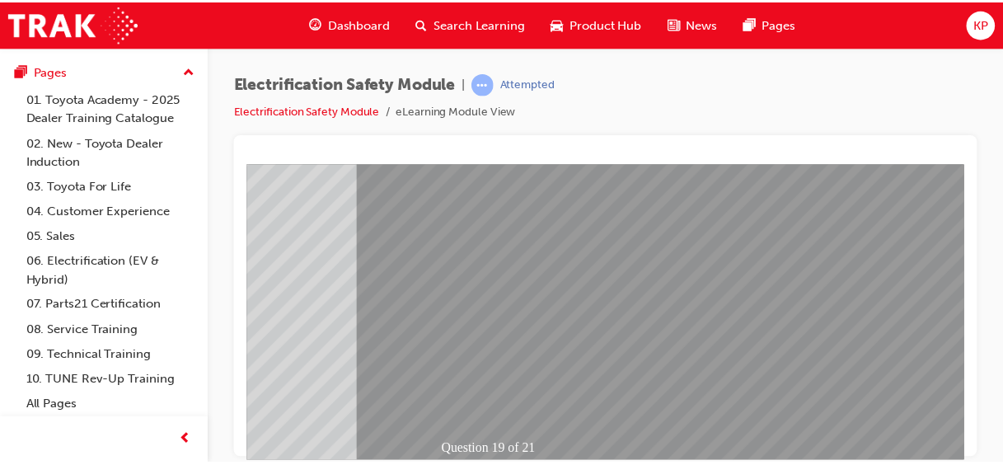
scroll to position [332, 311]
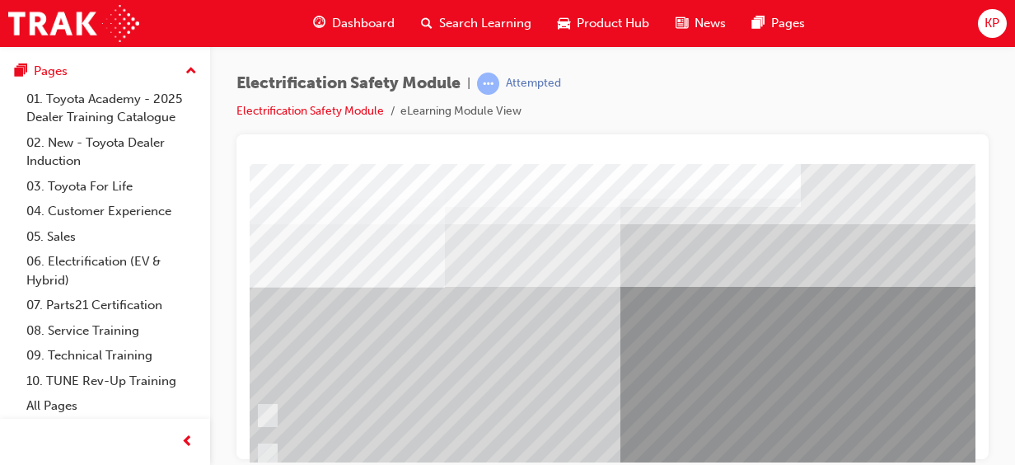
scroll to position [0, 66]
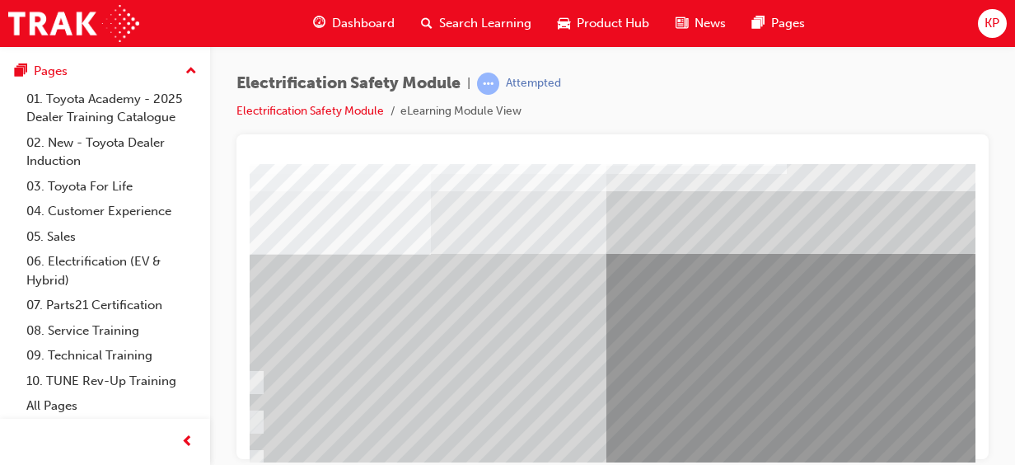
click at [976, 432] on div at bounding box center [613, 296] width 752 height 325
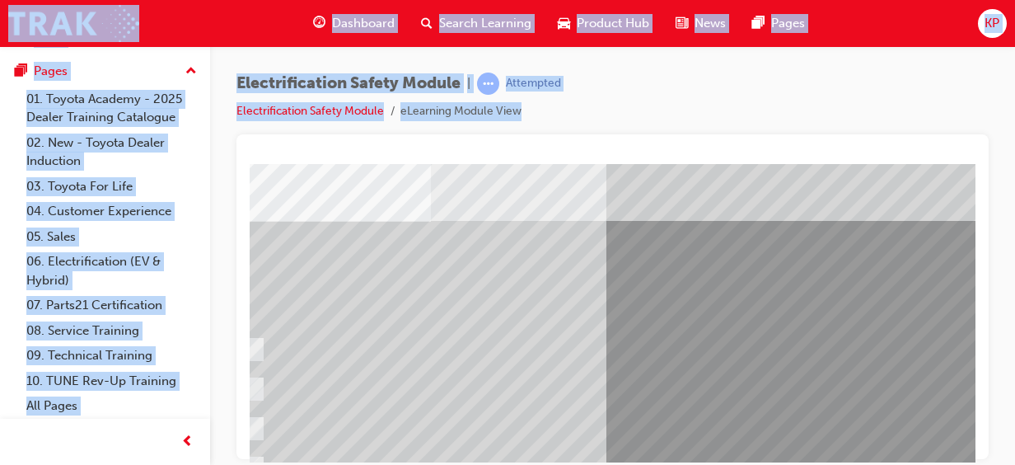
click at [976, 432] on div at bounding box center [613, 296] width 752 height 325
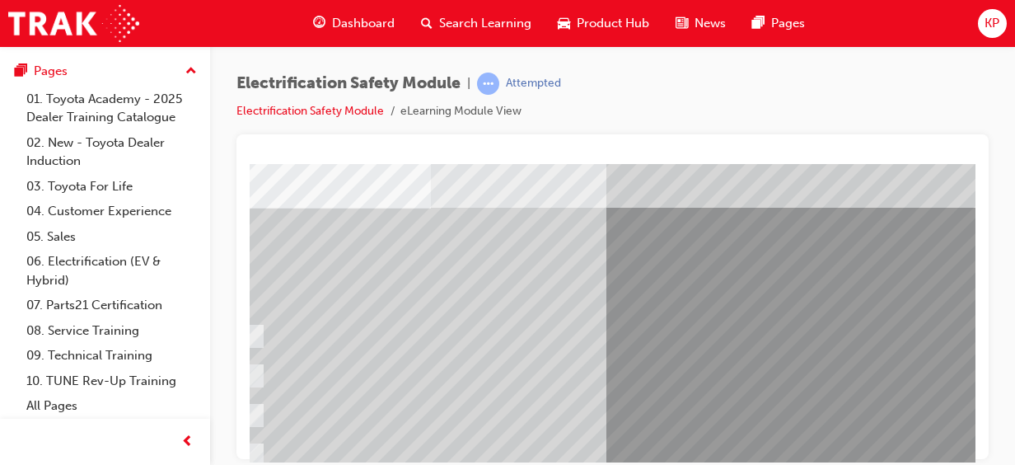
scroll to position [68, 66]
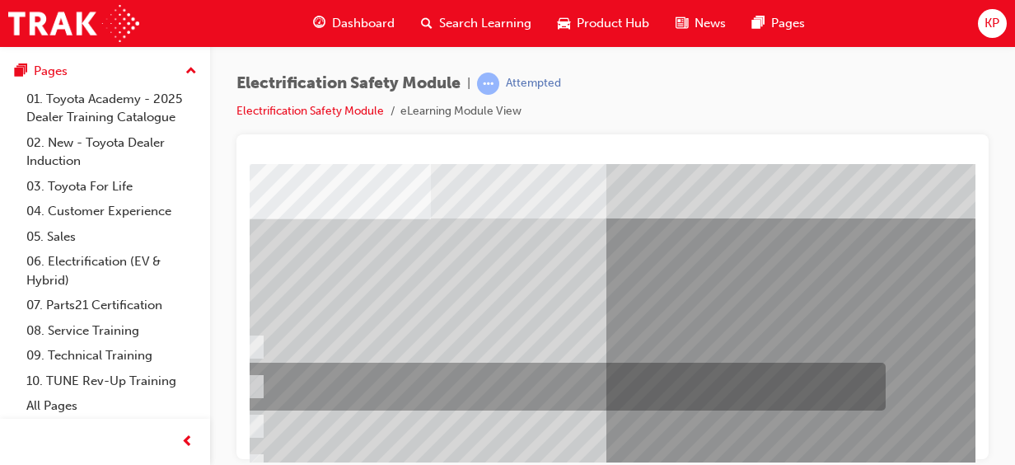
click at [697, 386] on div at bounding box center [559, 387] width 644 height 48
radio input "true"
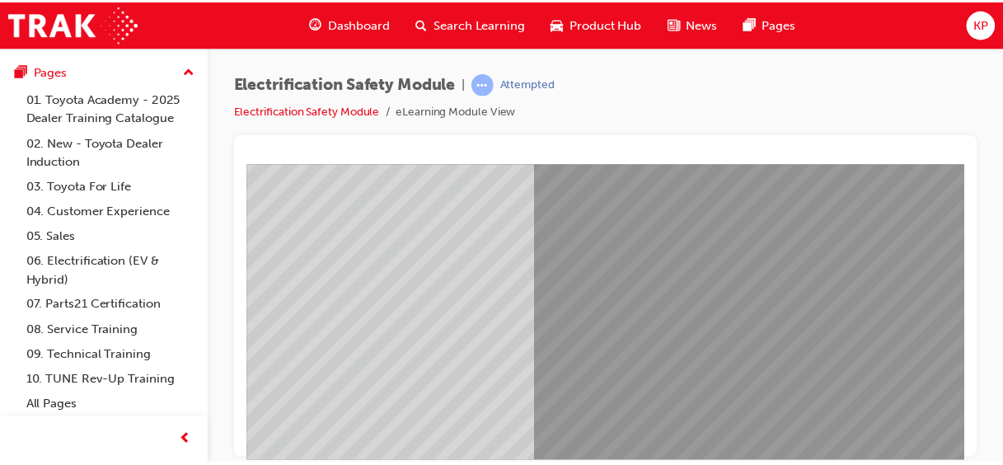
scroll to position [299, 132]
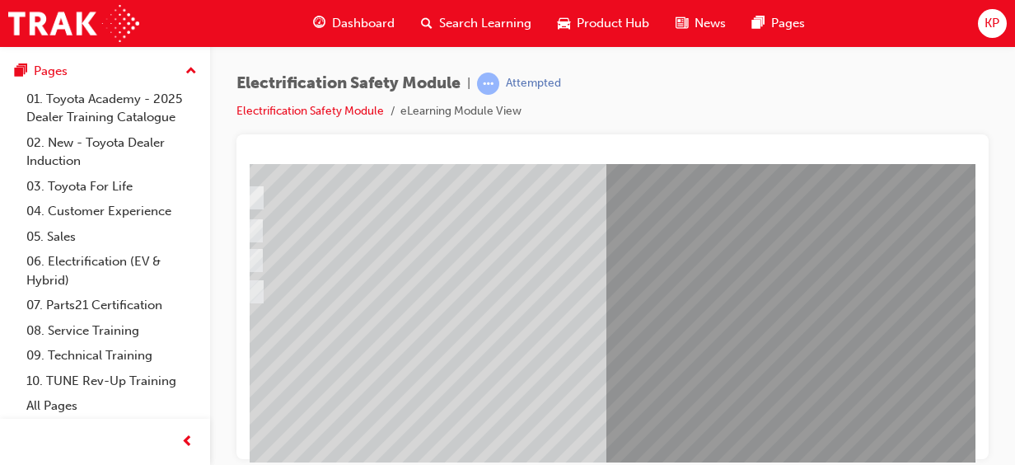
scroll to position [216, 66]
click at [258, 293] on input "All these items should be removed to improve safety" at bounding box center [250, 293] width 18 height 18
radio input "true"
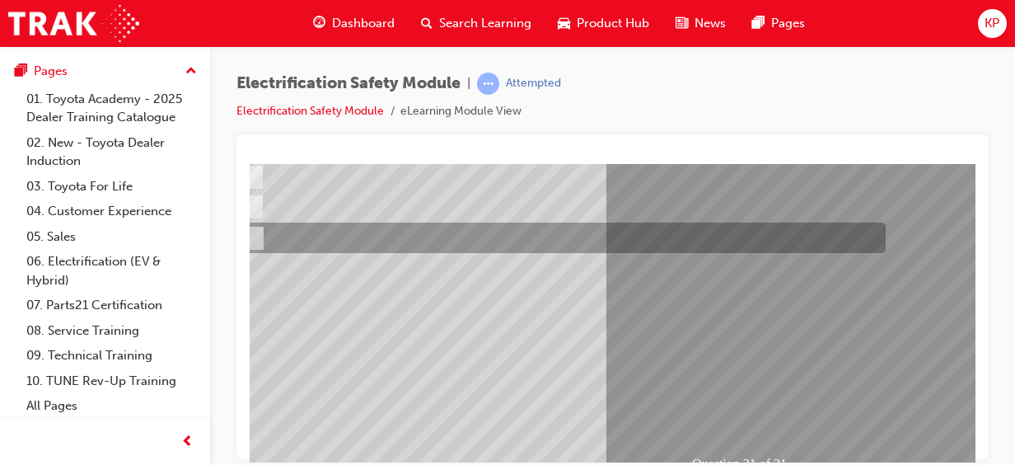
scroll to position [299, 66]
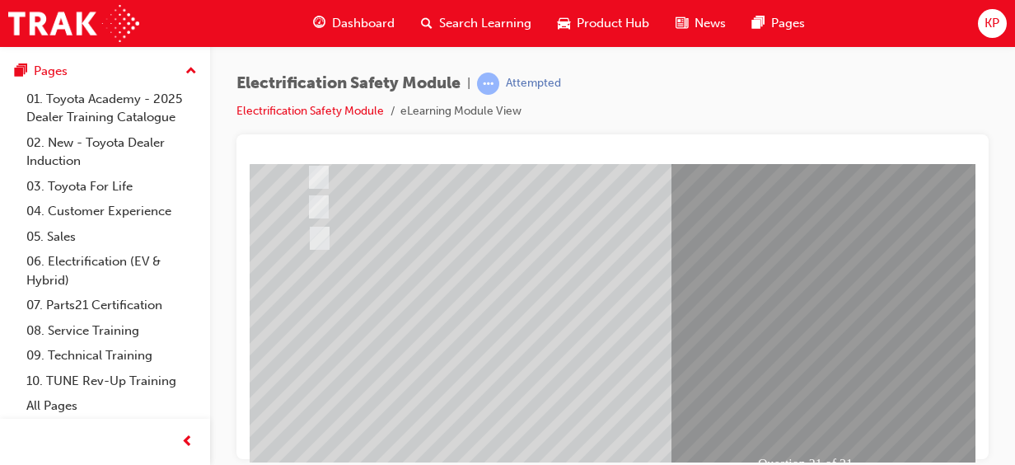
scroll to position [274, 0]
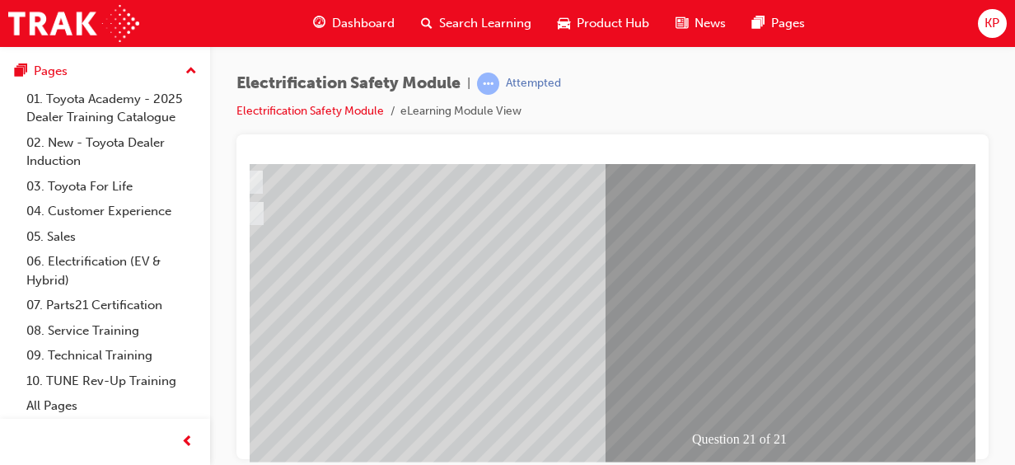
scroll to position [332, 66]
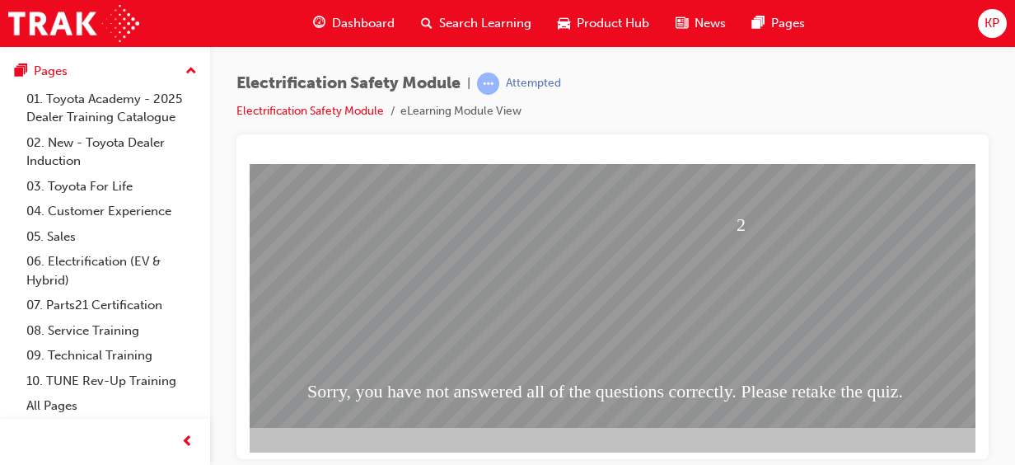
scroll to position [329, 128]
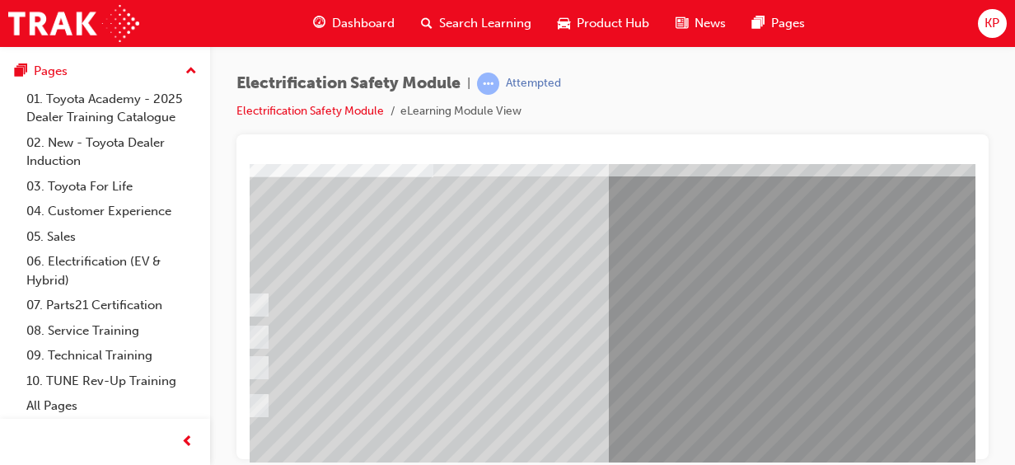
scroll to position [110, 61]
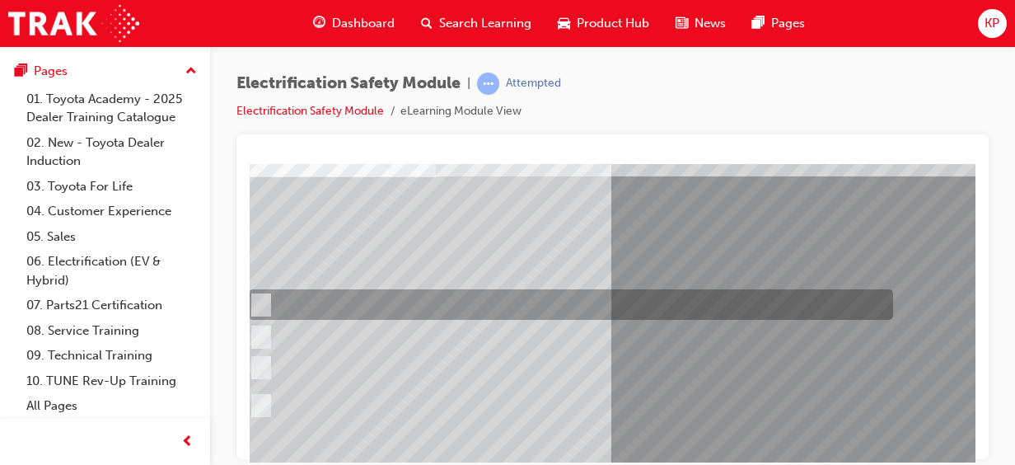
click at [265, 302] on input "The Plug-in Hybrid Electric has DC charging capability via a charging station." at bounding box center [258, 305] width 18 height 18
radio input "true"
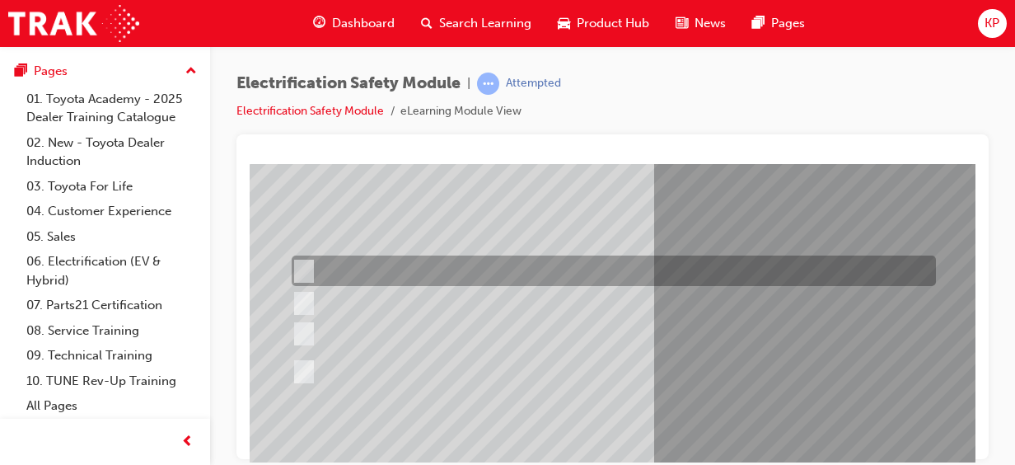
scroll to position [133, 15]
